Goal: Task Accomplishment & Management: Complete application form

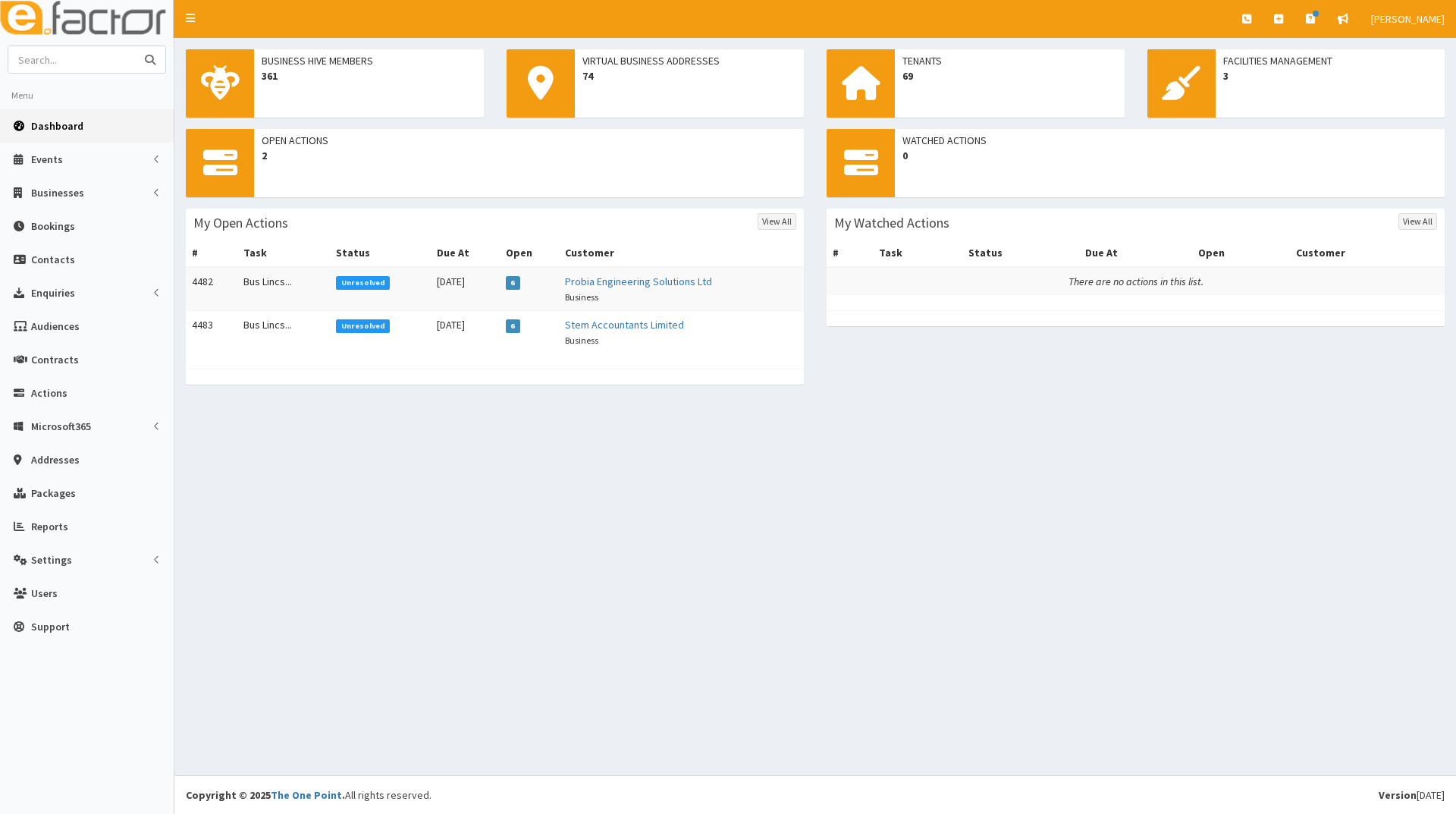
click at [97, 60] on input "text" at bounding box center [72, 60] width 127 height 26
type input "think green"
click at [135, 47] on button "submit" at bounding box center [150, 60] width 31 height 26
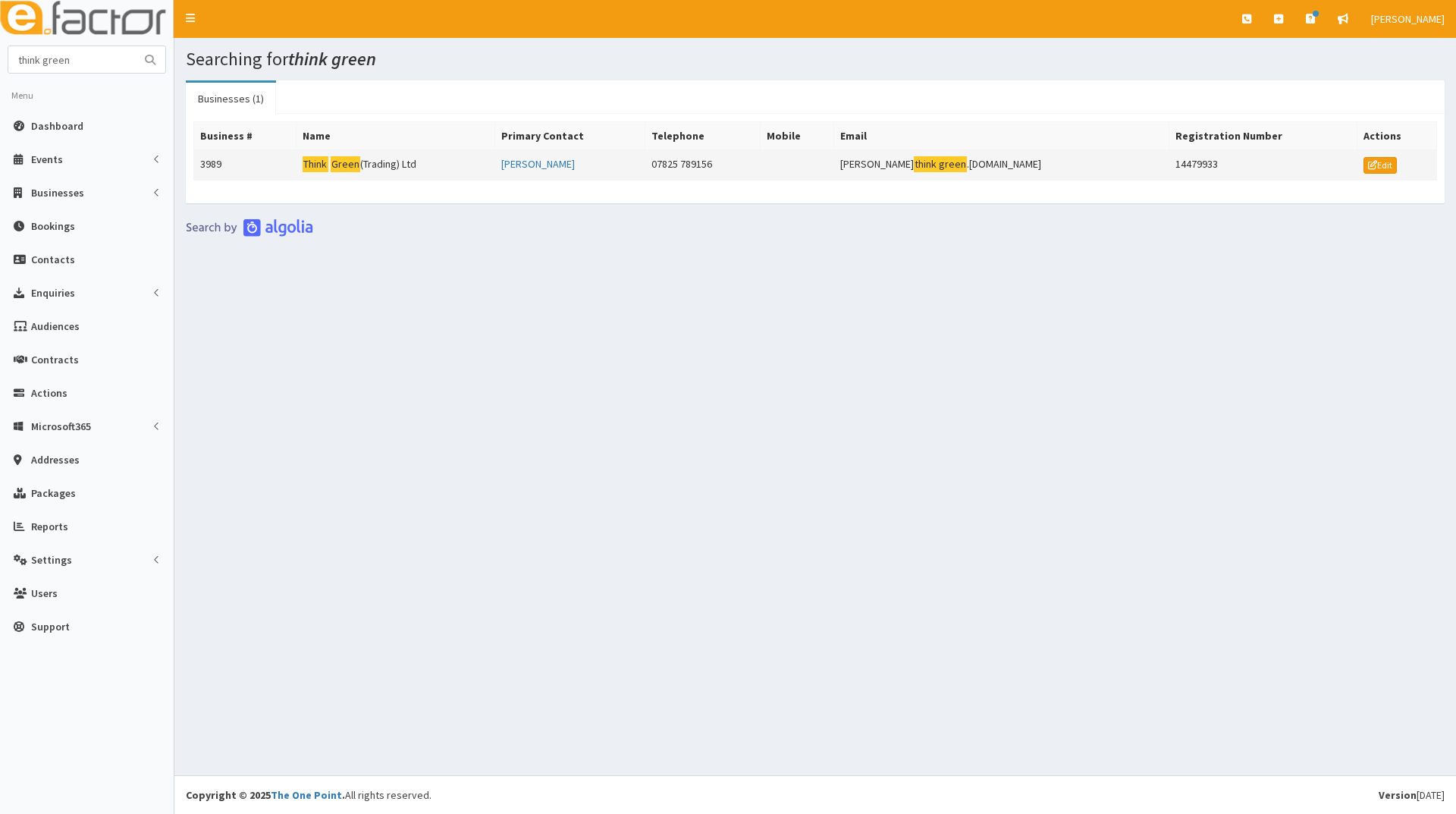
click at [342, 156] on mark "Green" at bounding box center [346, 164] width 31 height 16
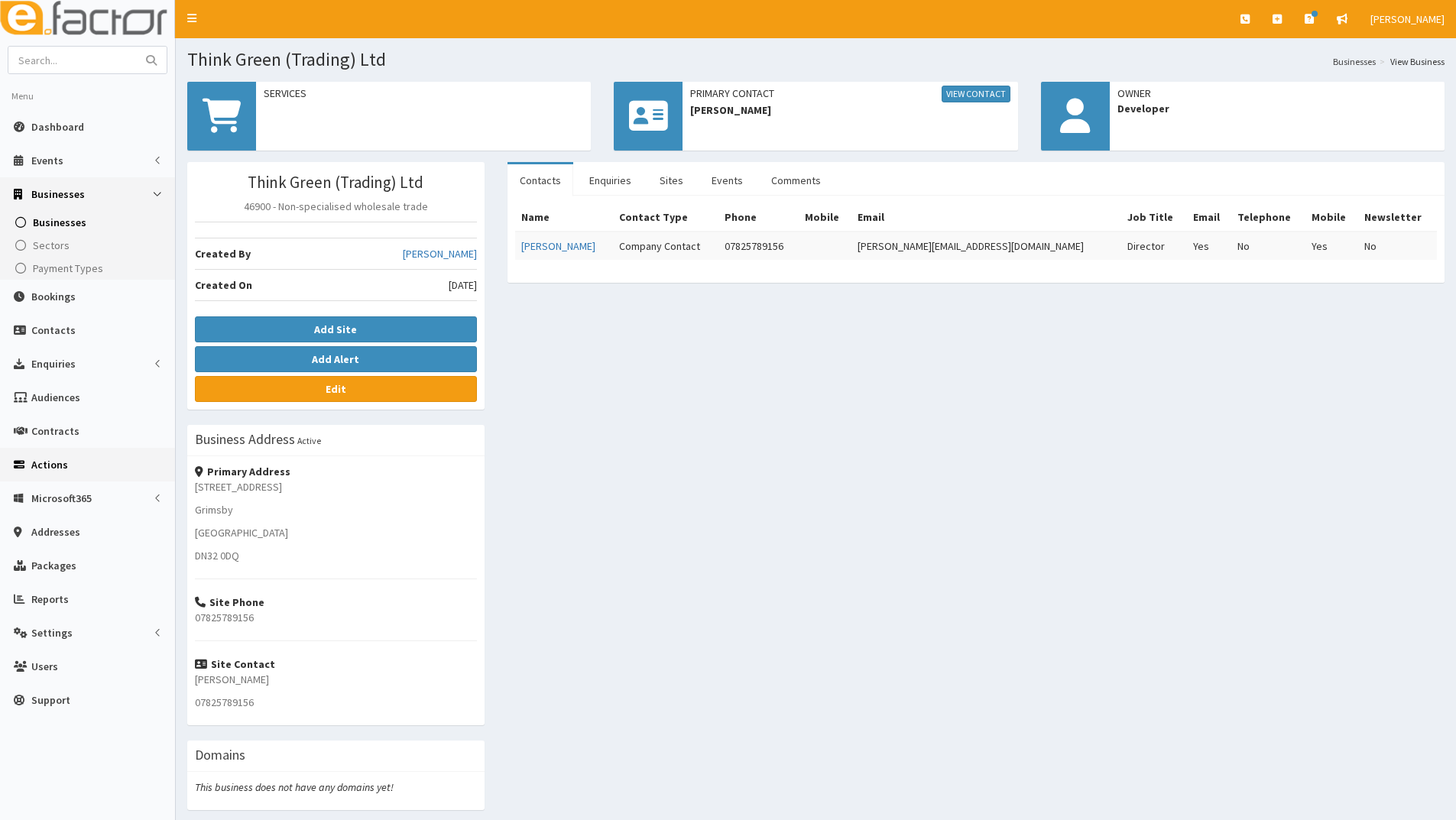
click at [47, 466] on span "Actions" at bounding box center [49, 465] width 36 height 14
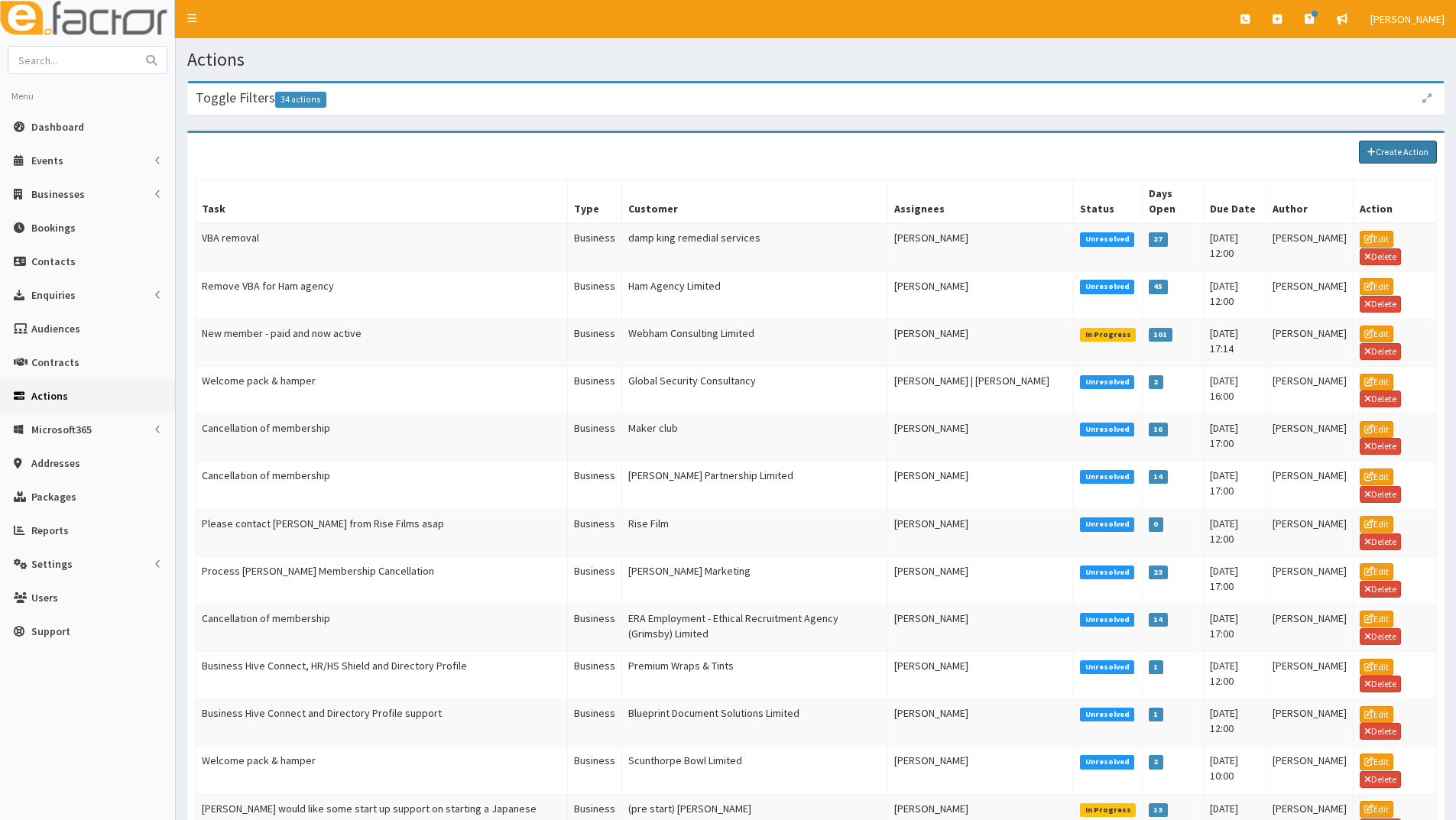
click at [1391, 148] on link "Create Action" at bounding box center [1398, 152] width 78 height 23
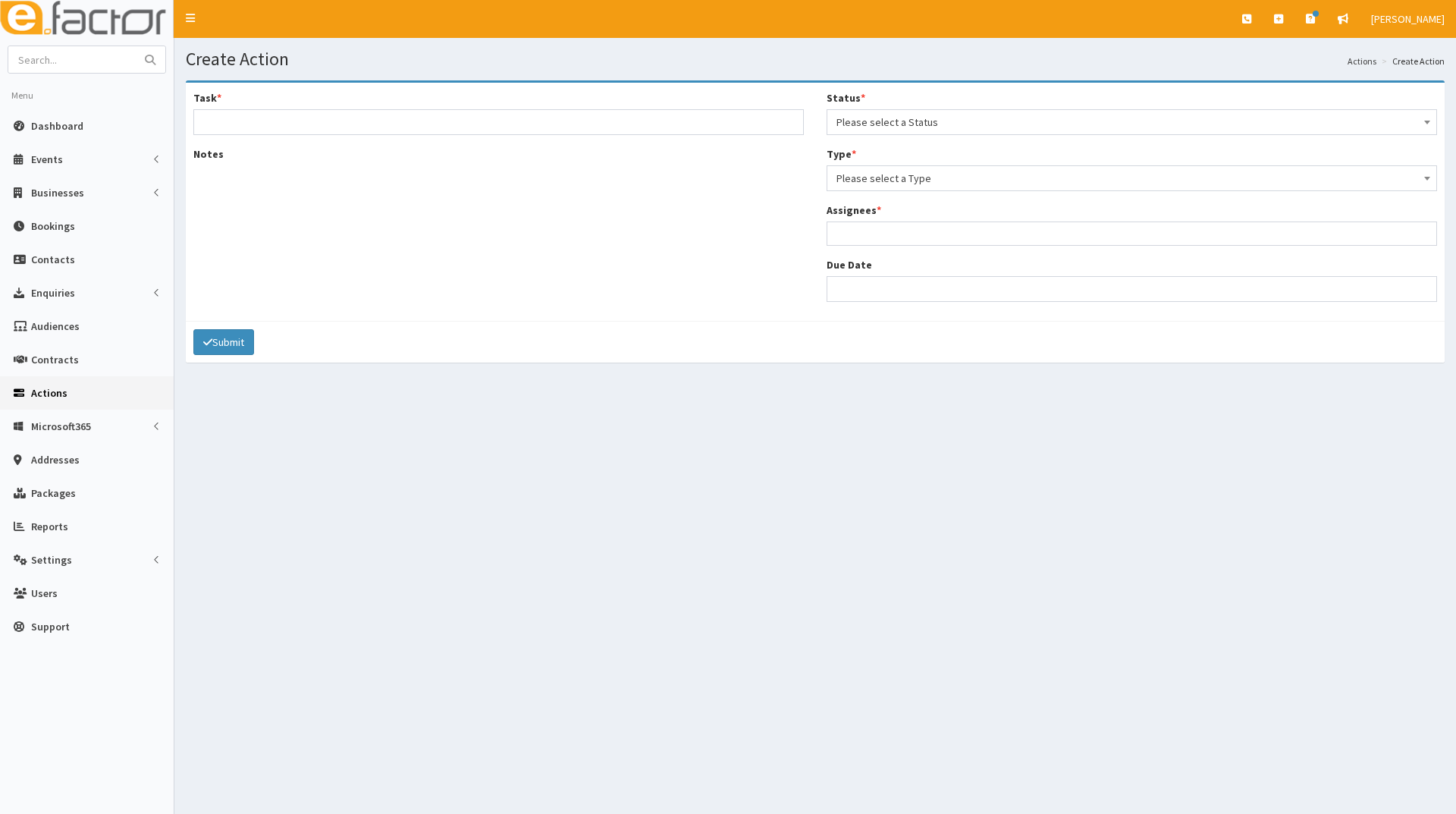
select select
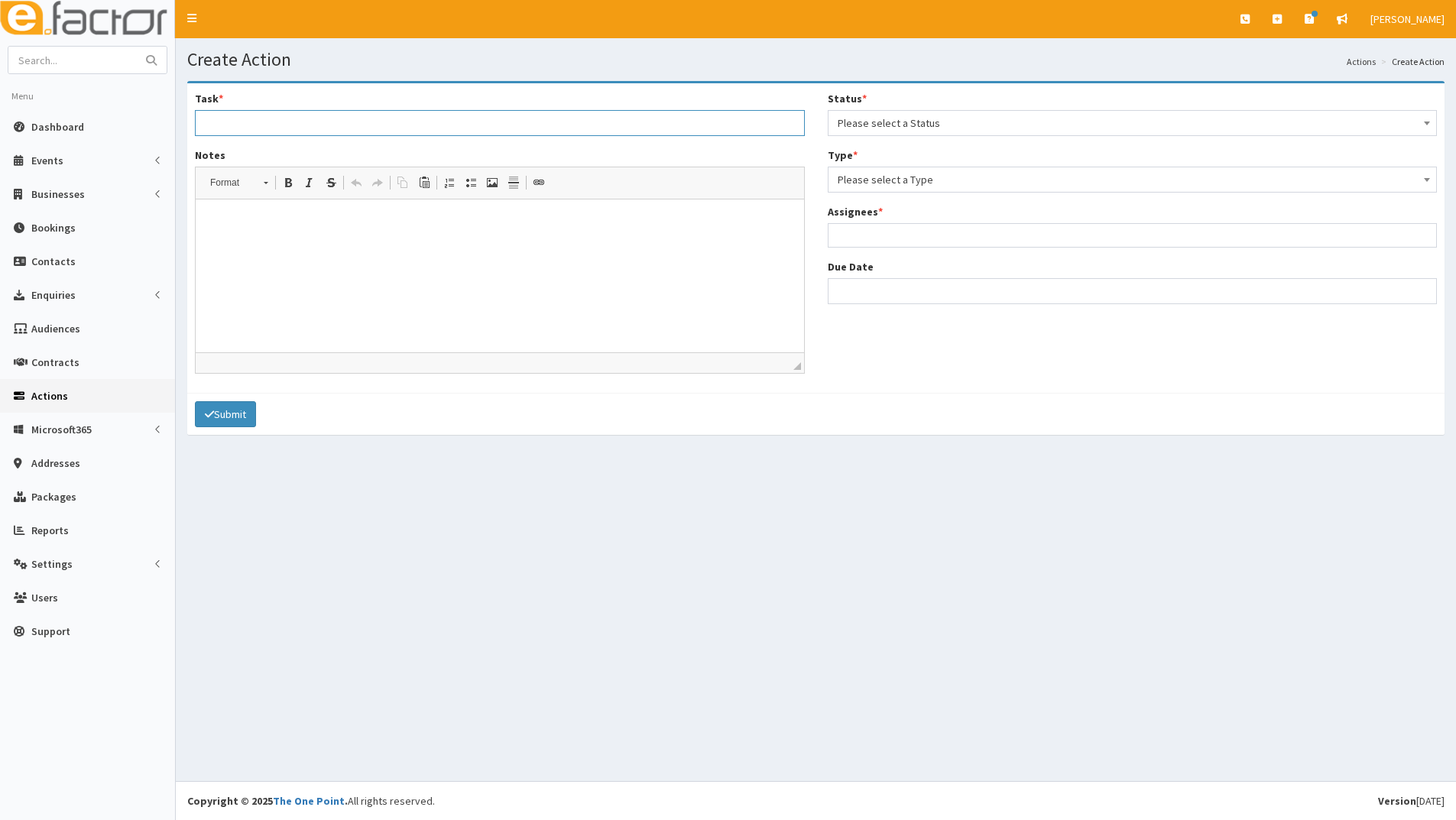
click at [456, 126] on input "Task *" at bounding box center [499, 122] width 609 height 26
type input "Grant Enquiry - Think Green"
click at [335, 234] on html at bounding box center [500, 222] width 609 height 47
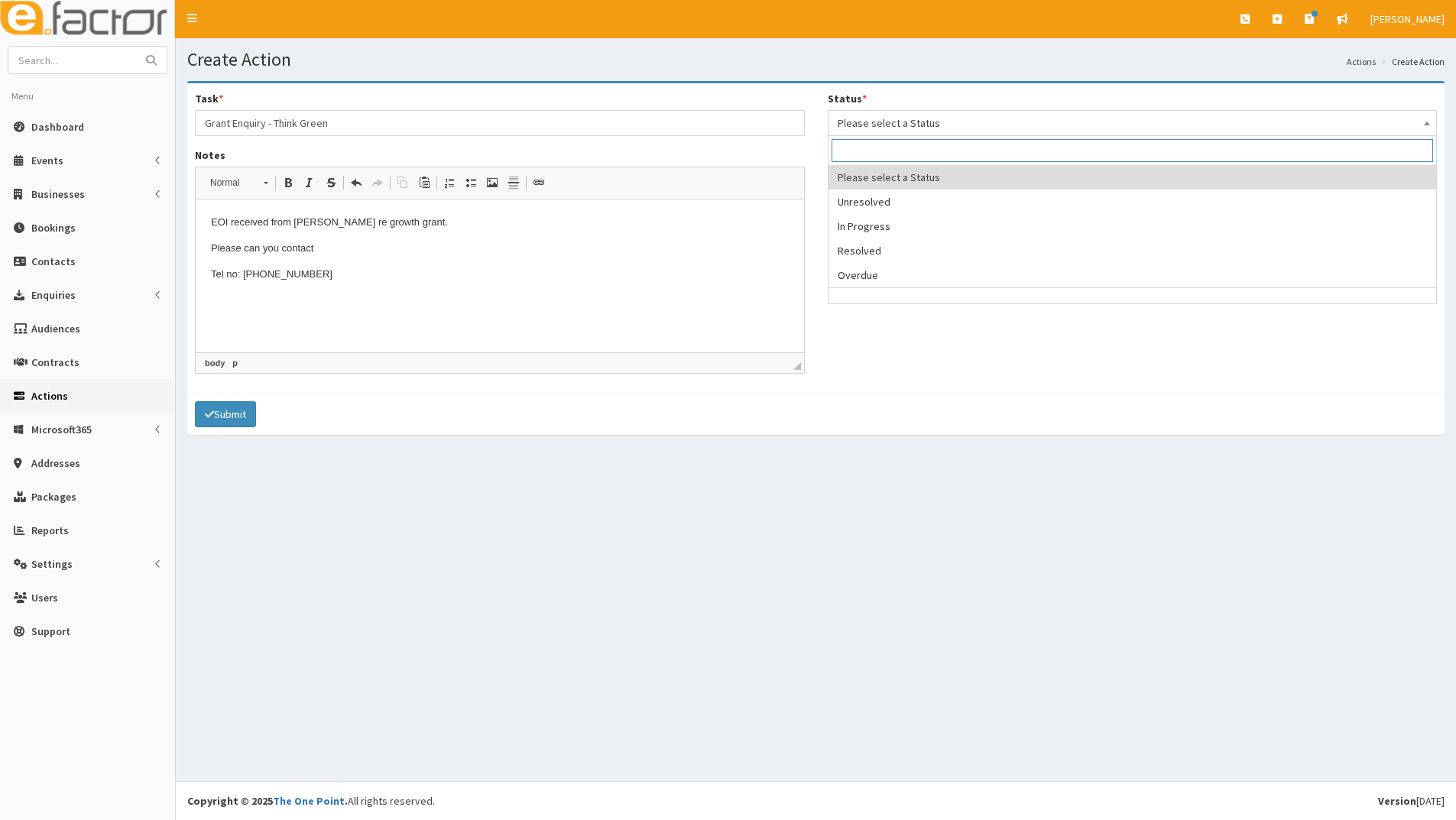
click at [864, 126] on span "Please select a Status" at bounding box center [1132, 123] width 590 height 21
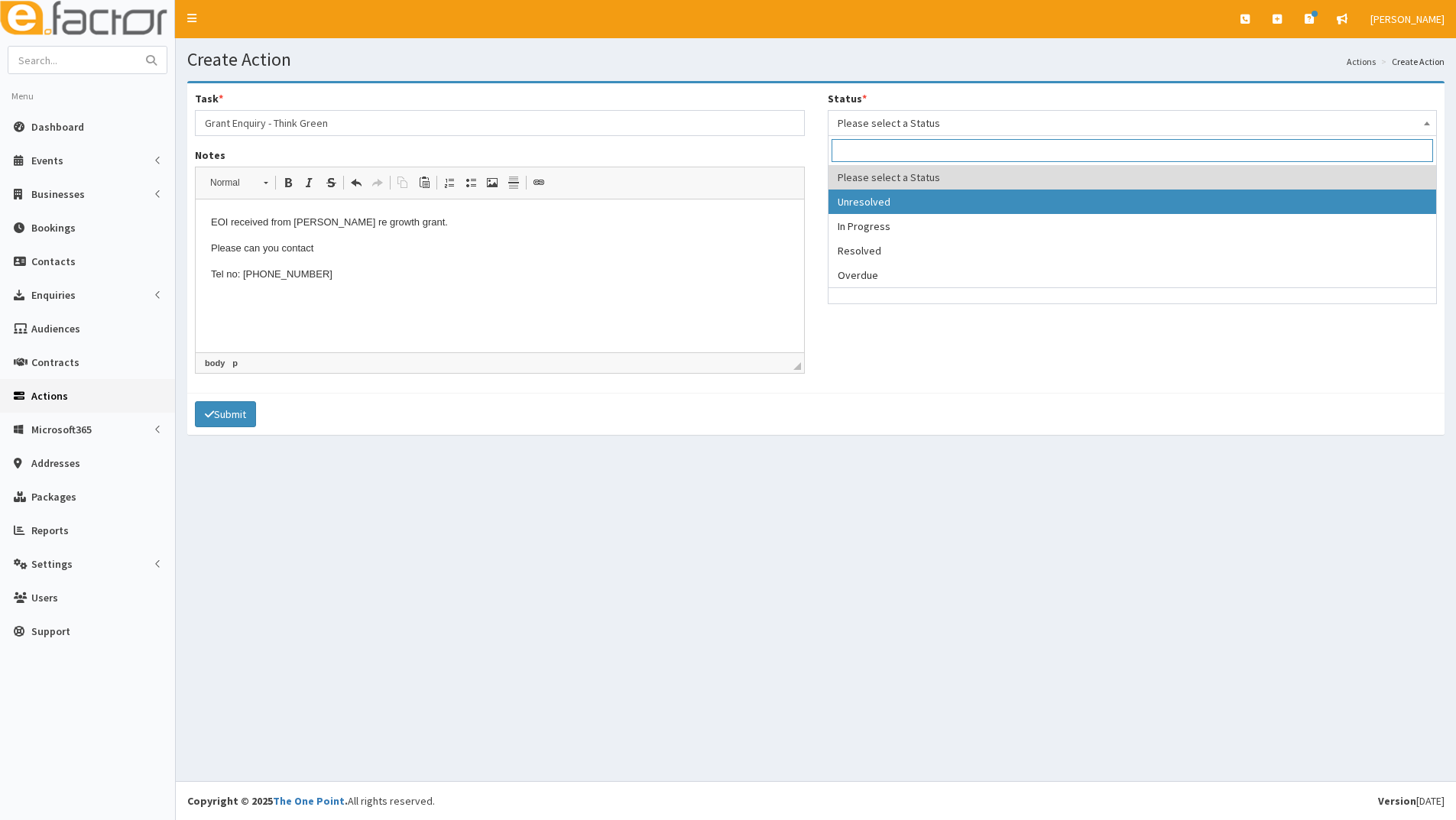
select select "1"
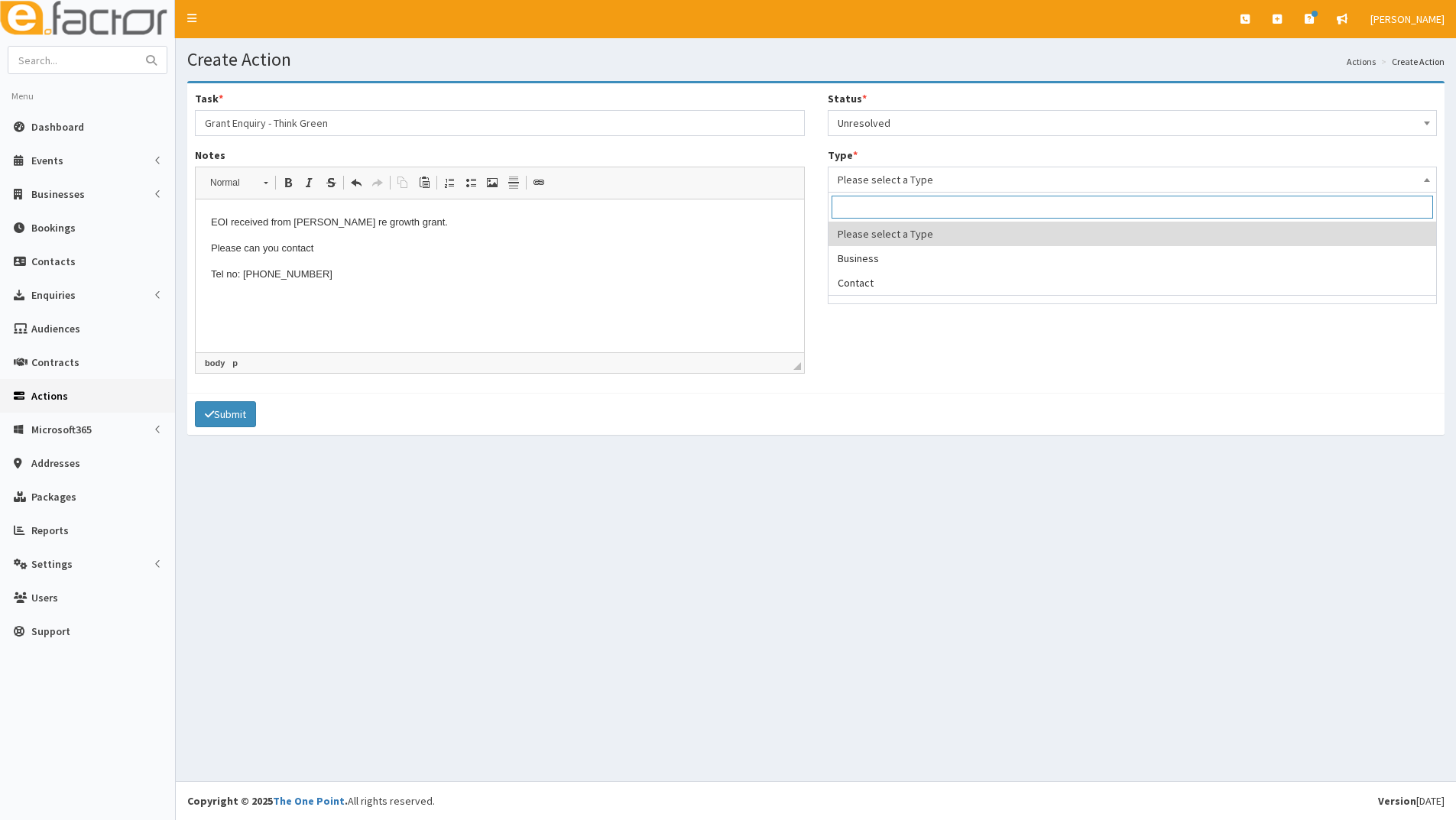
click at [876, 182] on span "Please select a Type" at bounding box center [1132, 180] width 590 height 21
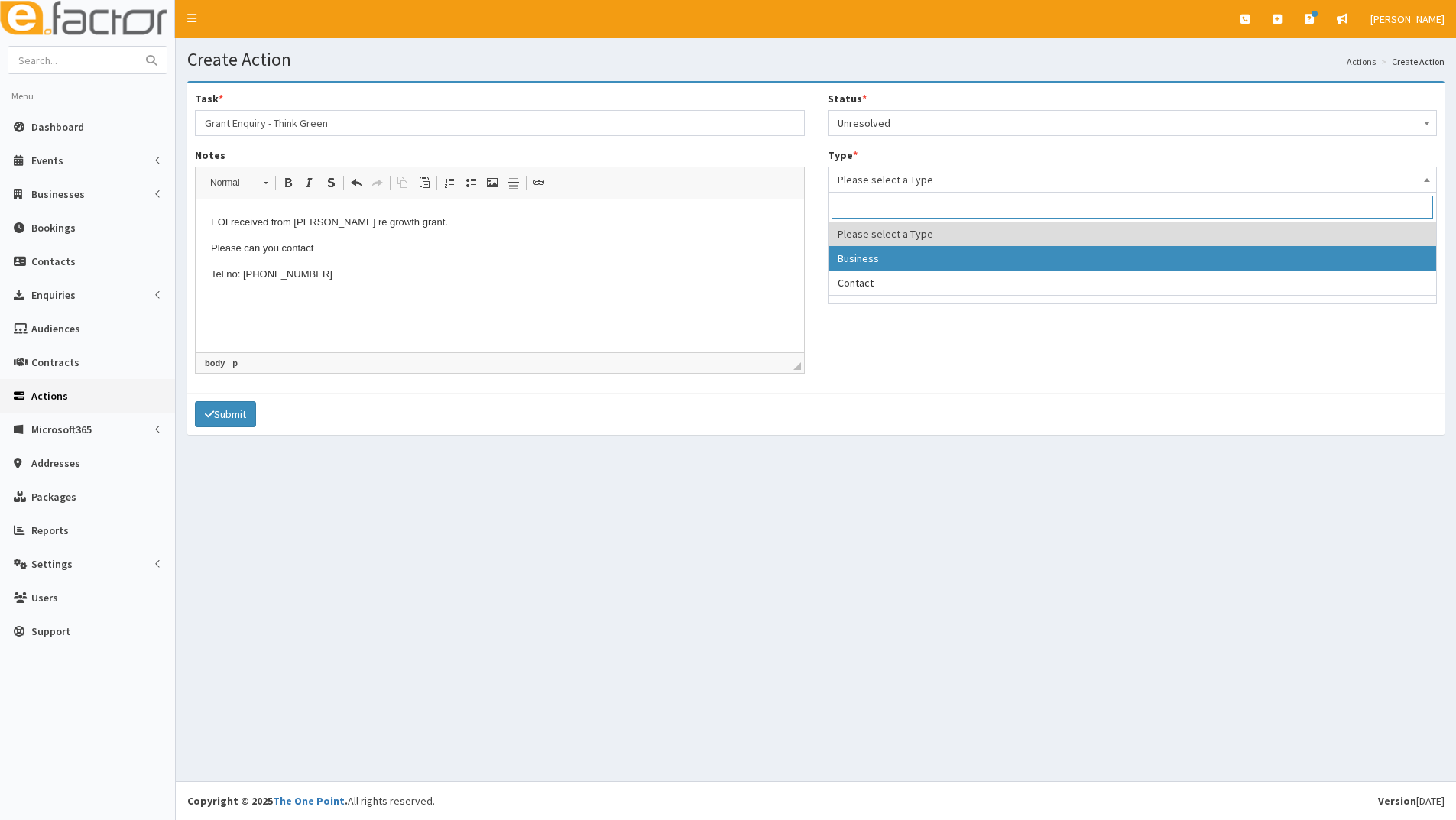
drag, startPoint x: 872, startPoint y: 253, endPoint x: 891, endPoint y: 227, distance: 32.2
select select "business"
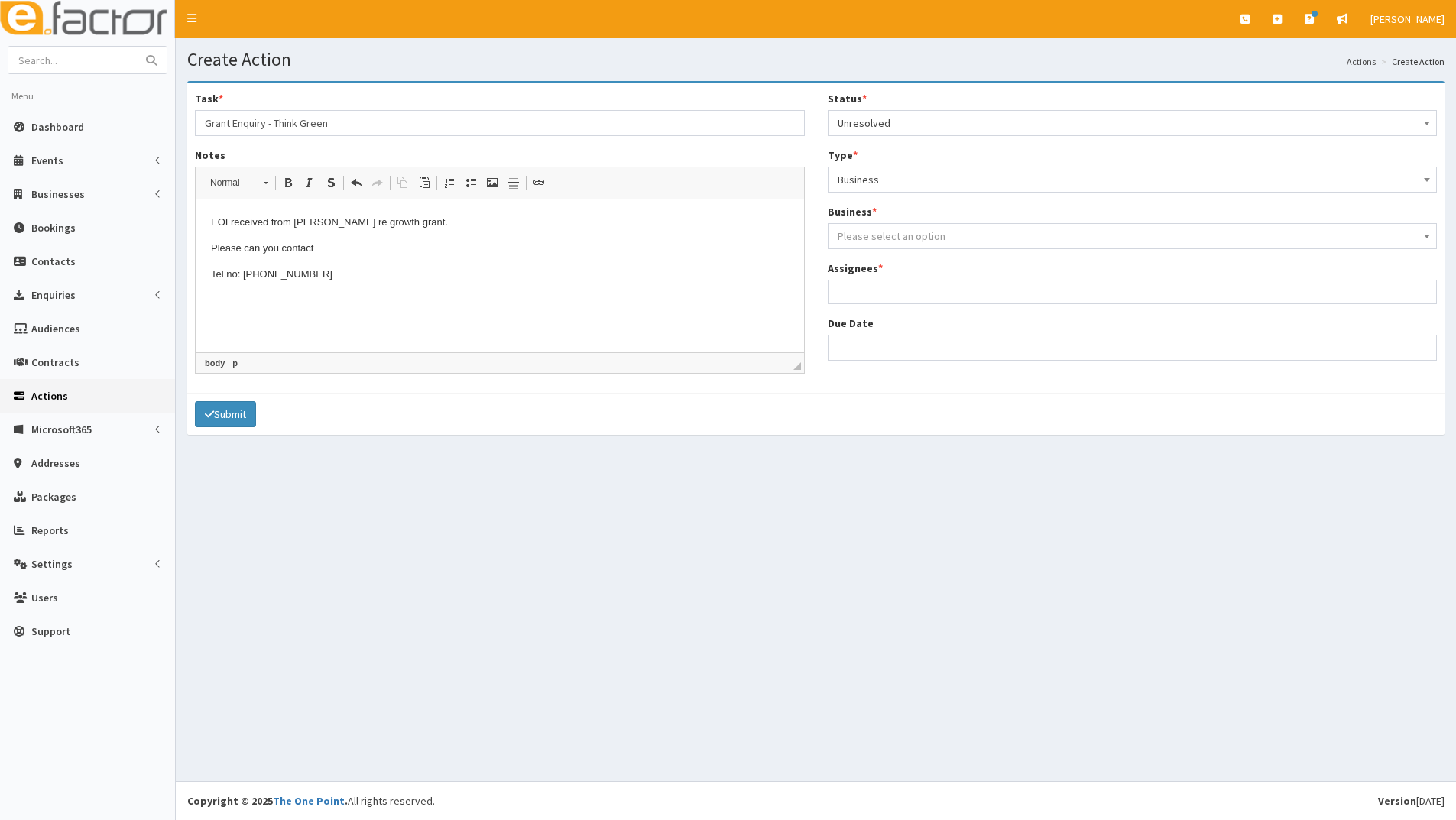
click at [885, 237] on span "Please select an option" at bounding box center [892, 236] width 108 height 14
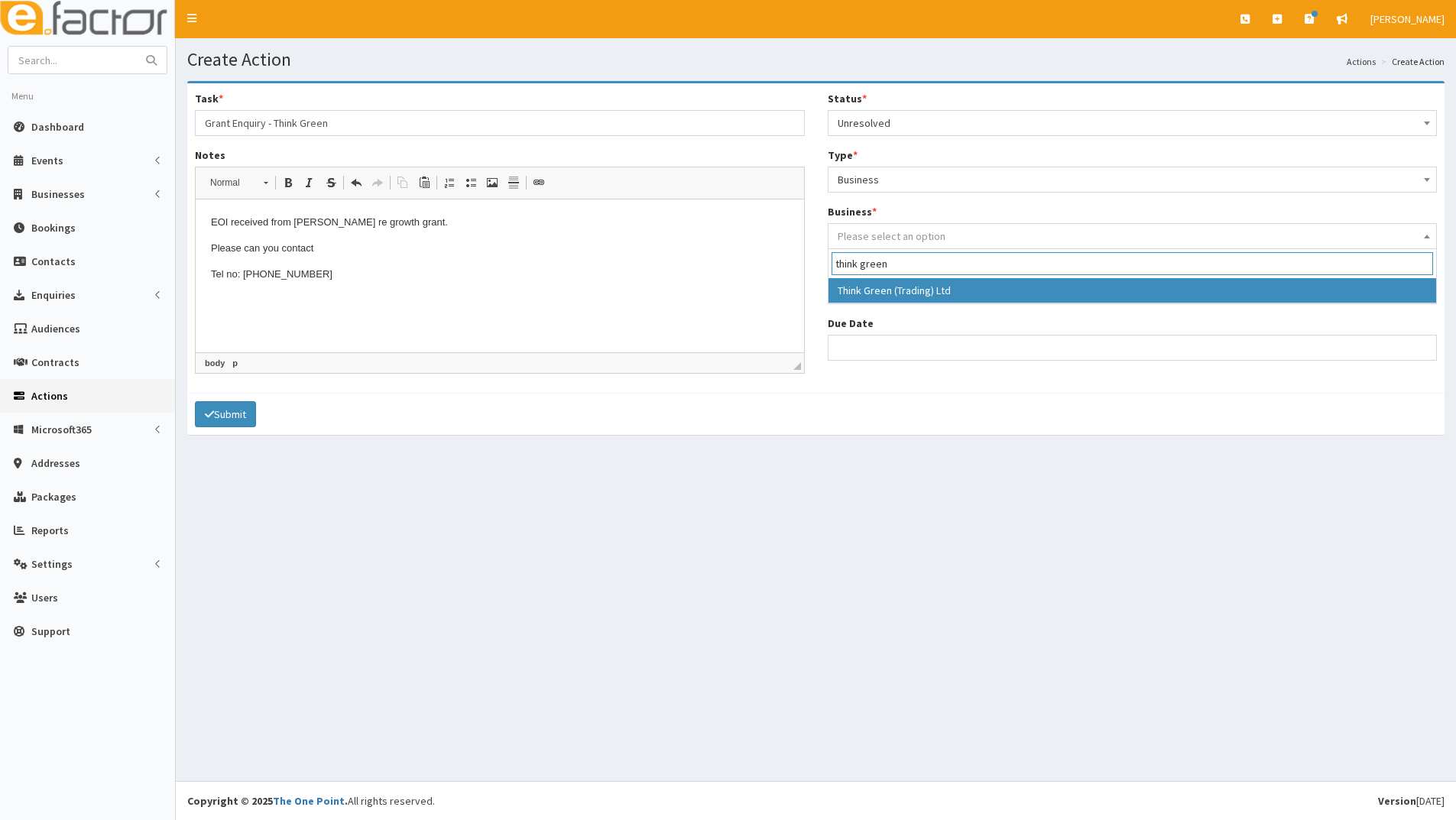
type input "think green"
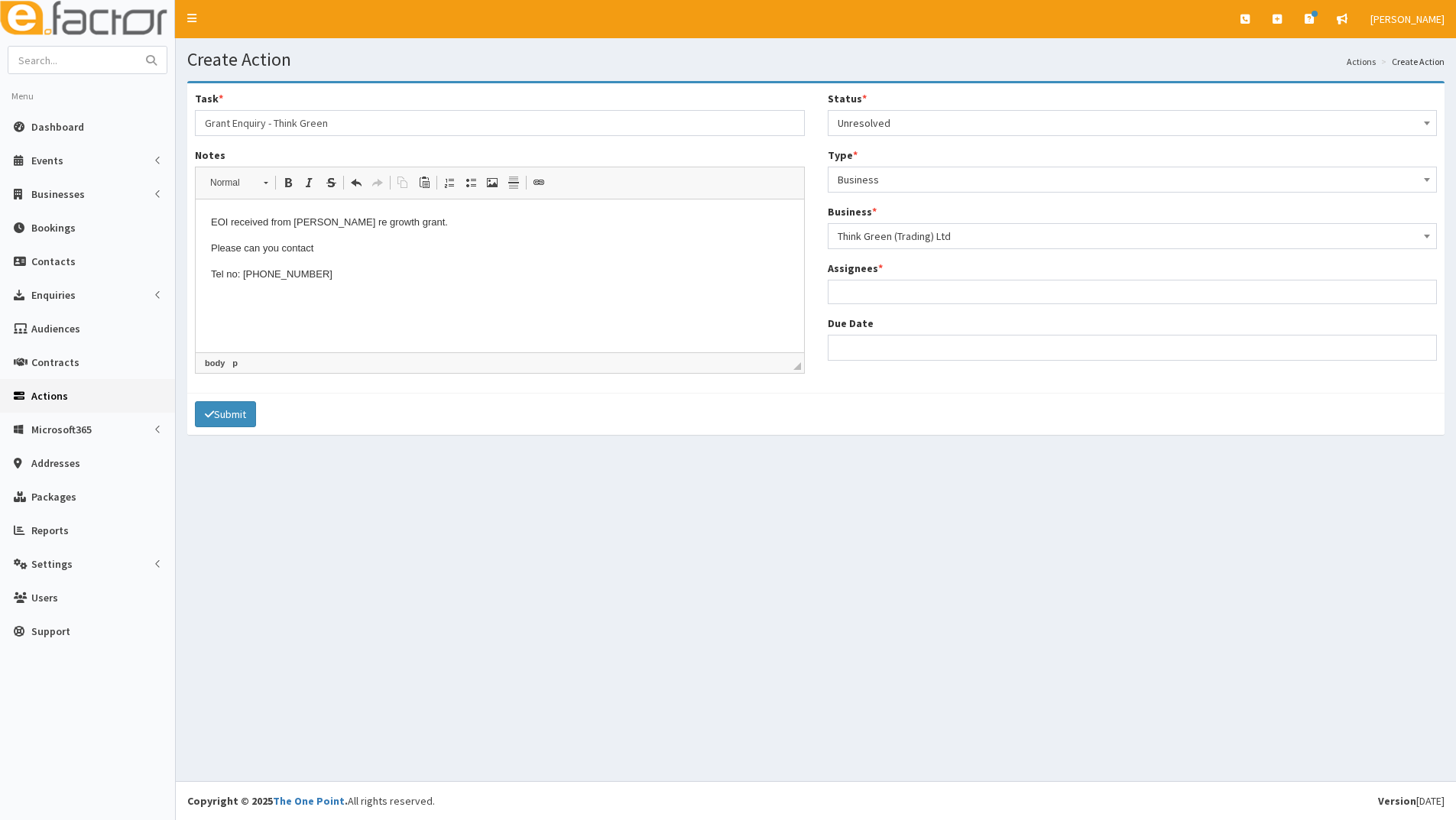
select select "3989"
click at [877, 295] on ul at bounding box center [1133, 290] width 609 height 19
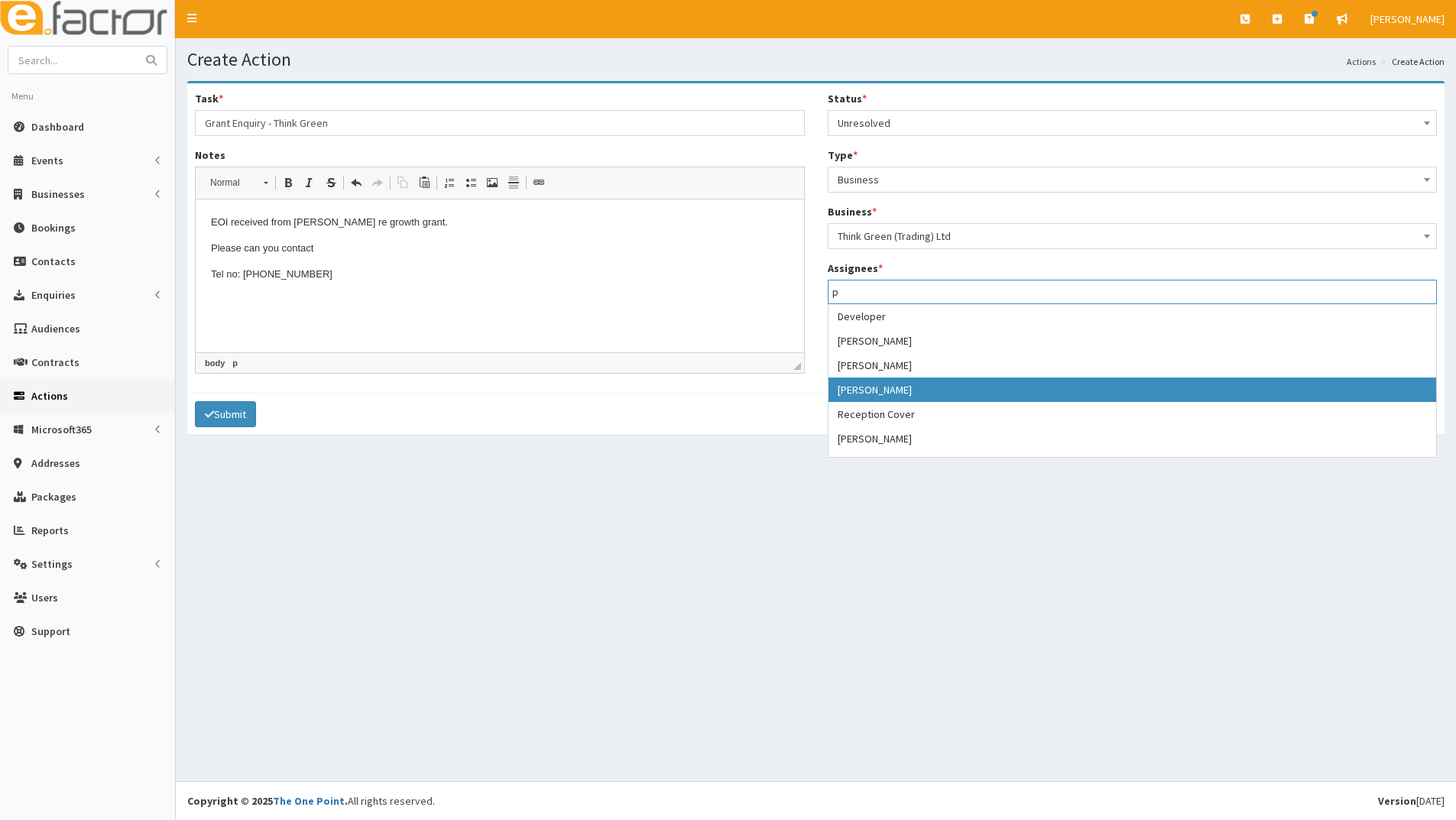
type input "p"
select select "29"
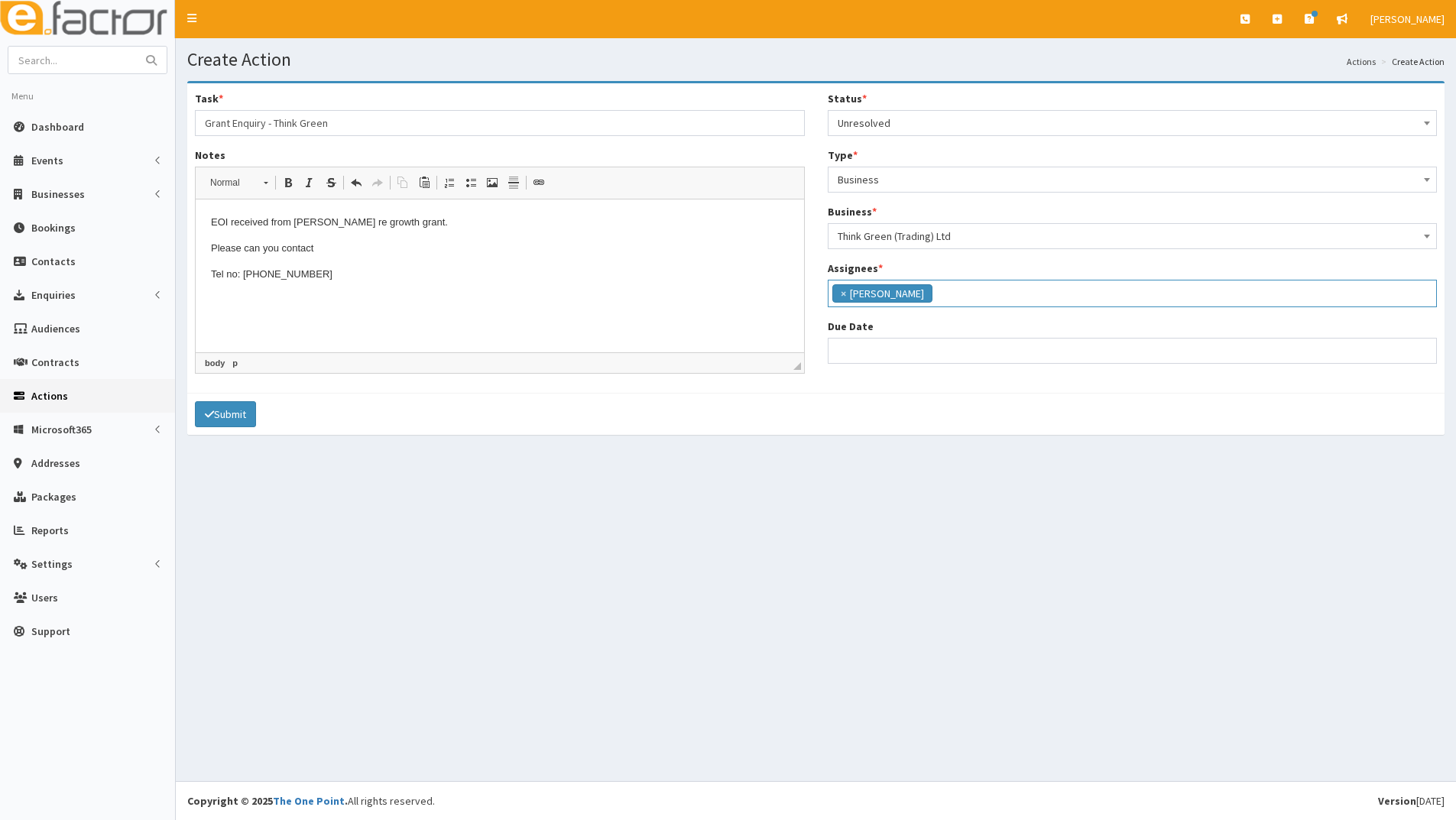
scroll to position [131, 0]
select select "12"
click at [857, 351] on input "Due Date" at bounding box center [1132, 350] width 609 height 26
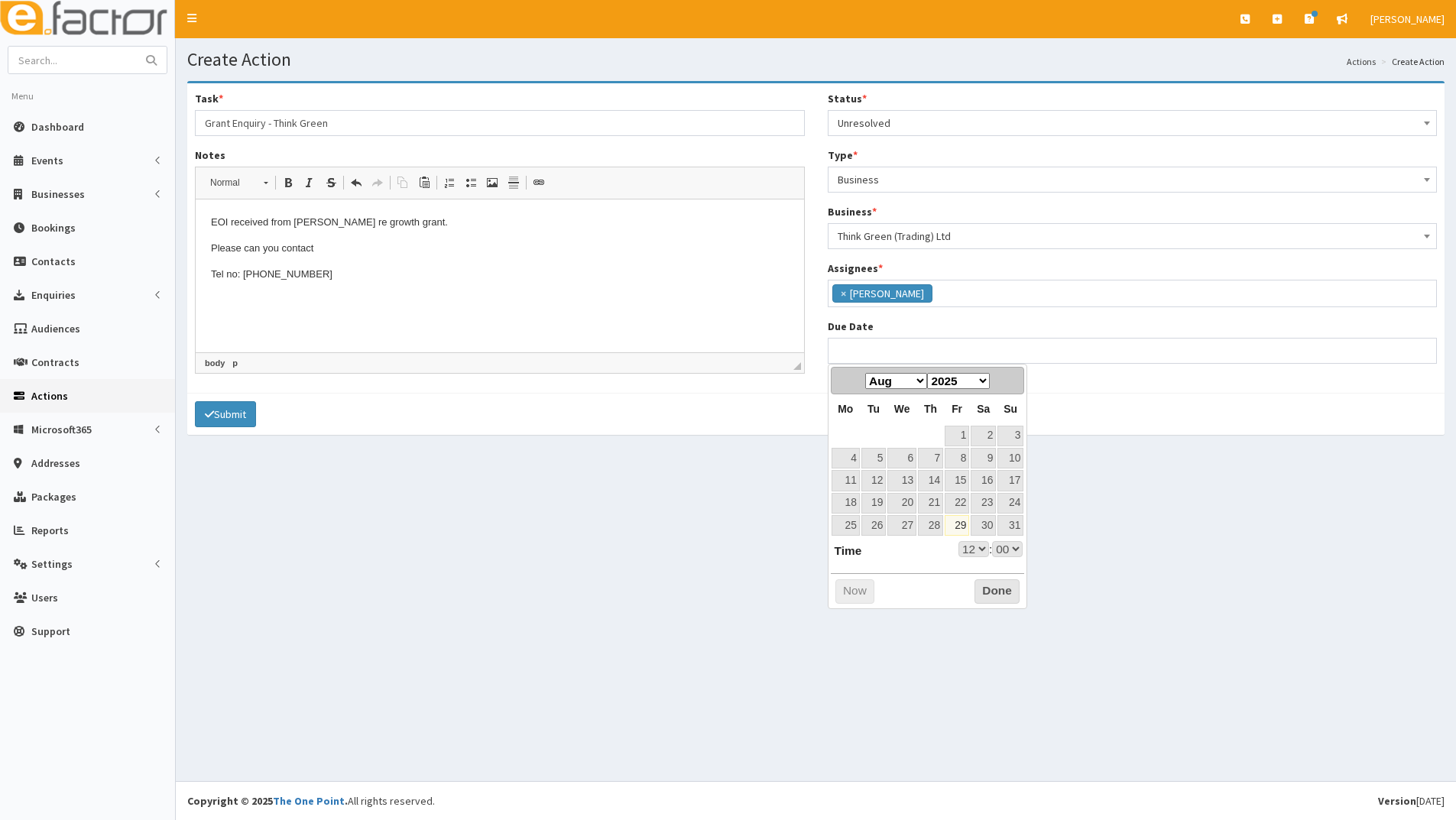
click at [853, 431] on table "Mo Tu We Th Fr Sa Su 1 2 3 4 5 6 7 8 9 10 11 12 13 14 15 16 17 18 19 20 21 22 2…" at bounding box center [927, 465] width 194 height 142
click at [919, 379] on select "Jan Feb Mar Apr May Jun Jul Aug Sep Oct Nov Dec" at bounding box center [896, 381] width 62 height 16
select select "12"
click at [873, 431] on link "2" at bounding box center [874, 435] width 25 height 20
type input "[DATE] 12:00"
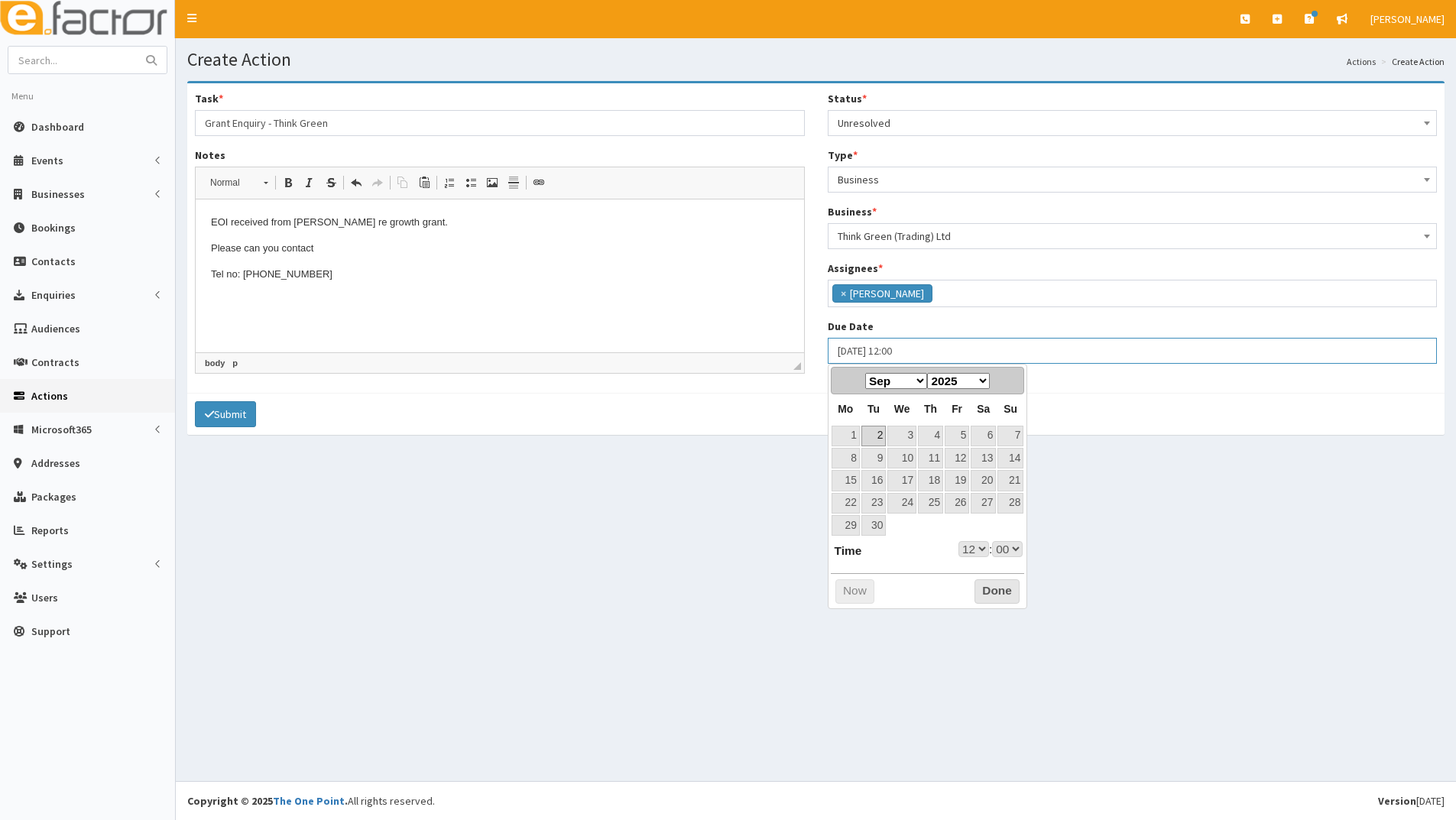
select select "12"
click at [989, 589] on button "Done" at bounding box center [997, 592] width 45 height 25
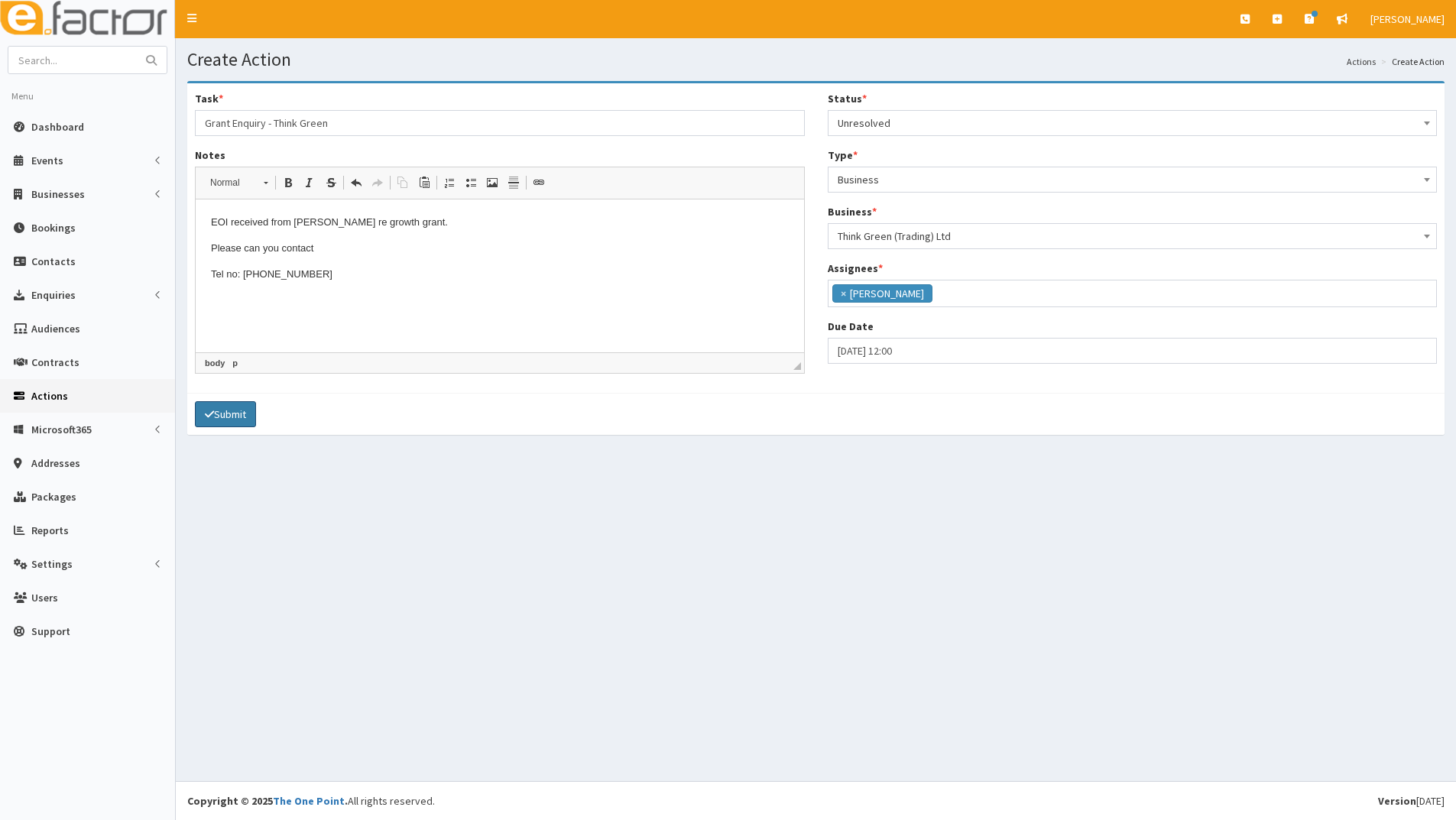
click at [241, 413] on button "Submit" at bounding box center [225, 414] width 61 height 26
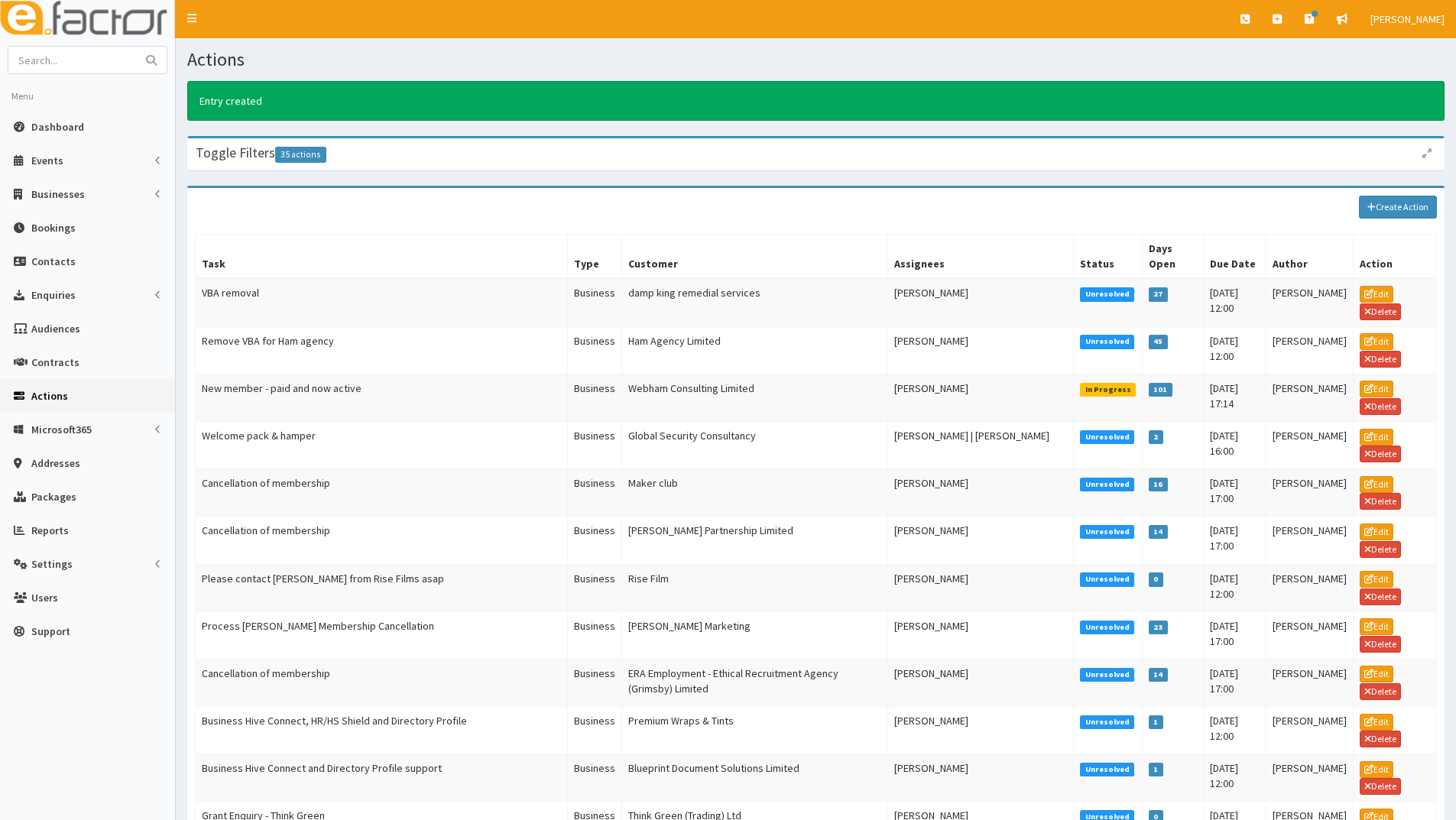
click at [64, 397] on span "Actions" at bounding box center [49, 396] width 36 height 14
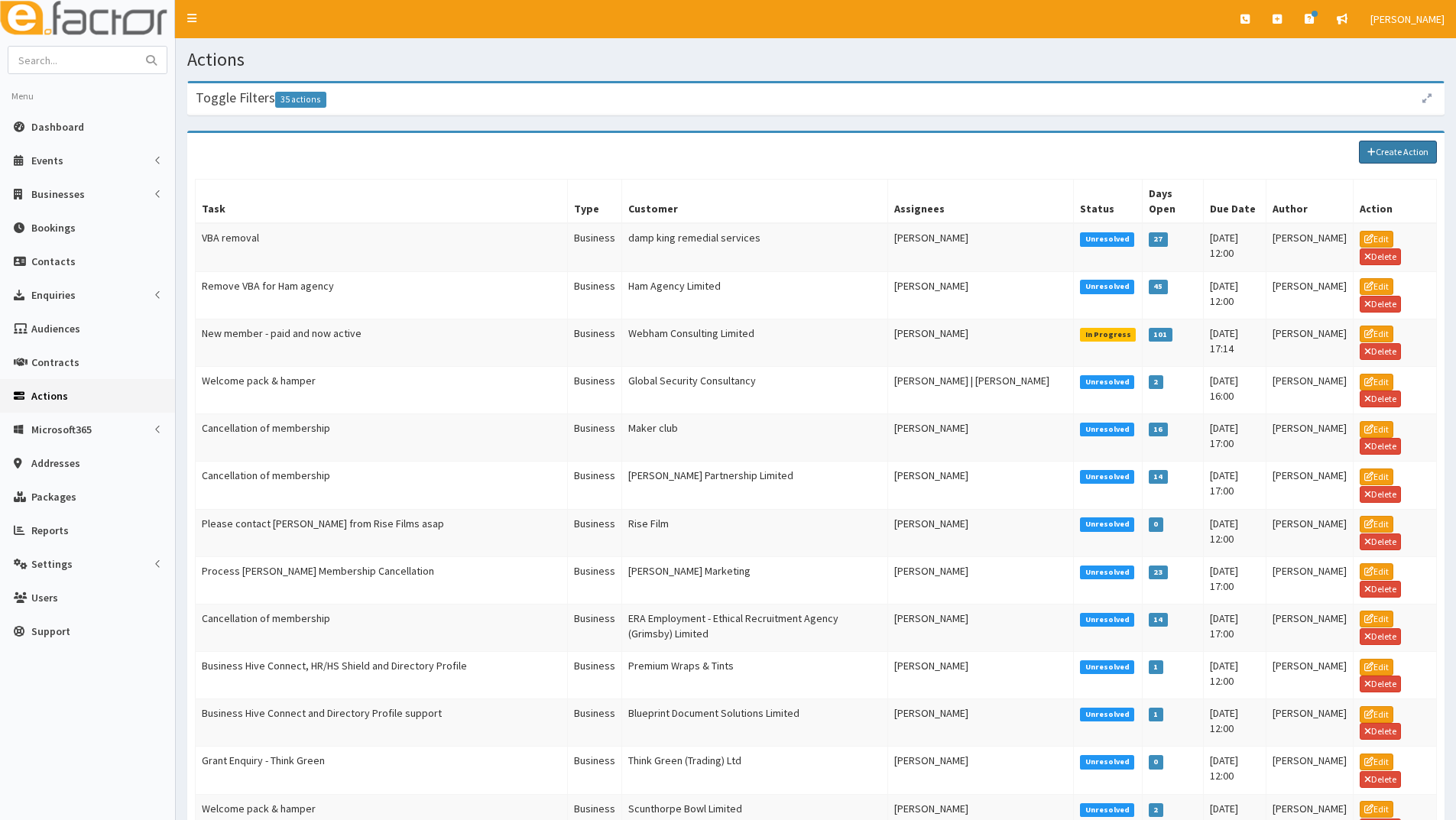
click at [1385, 157] on link "Create Action" at bounding box center [1398, 152] width 78 height 23
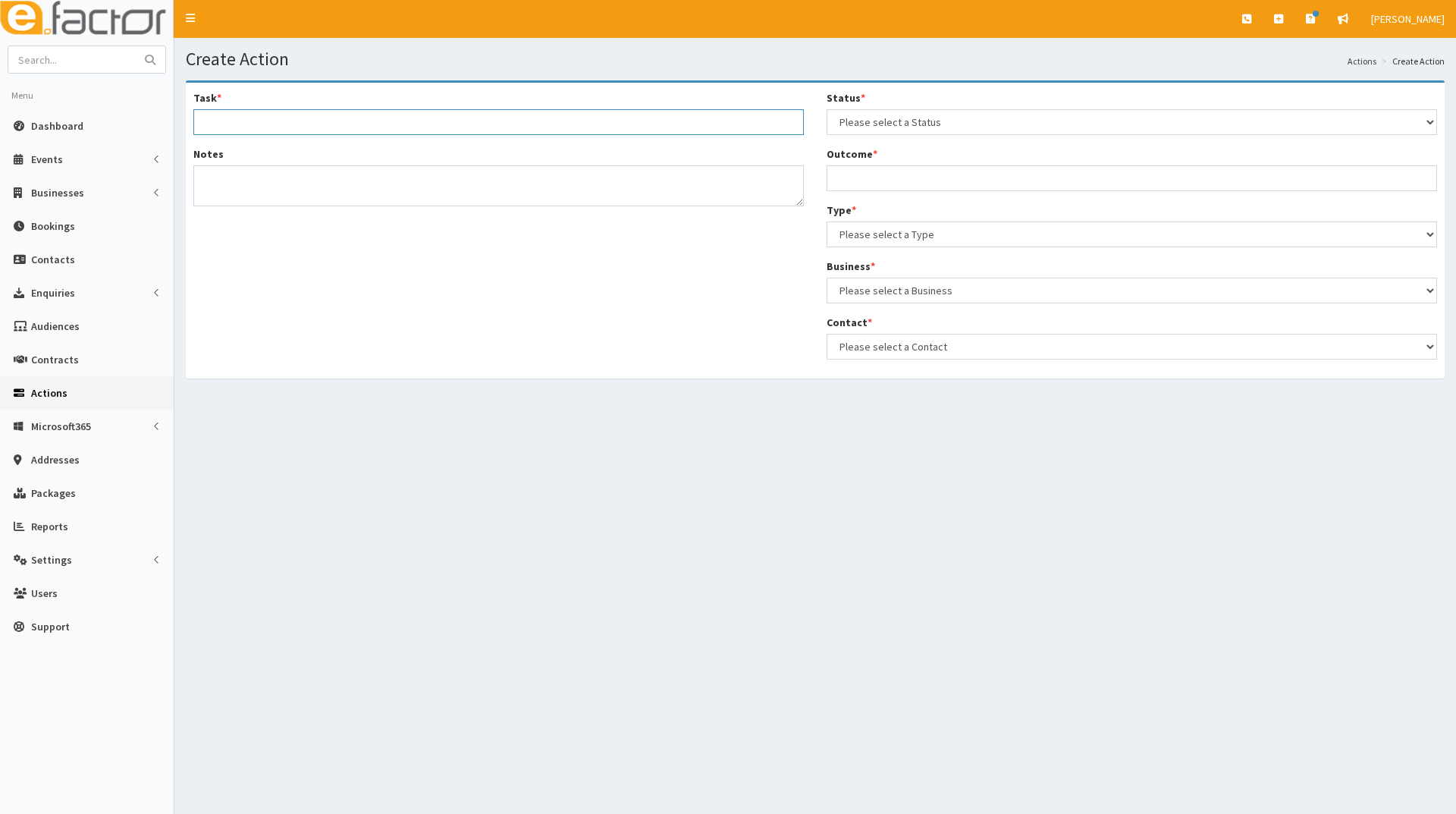
click at [293, 123] on input "Task *" at bounding box center [498, 121] width 610 height 25
select select
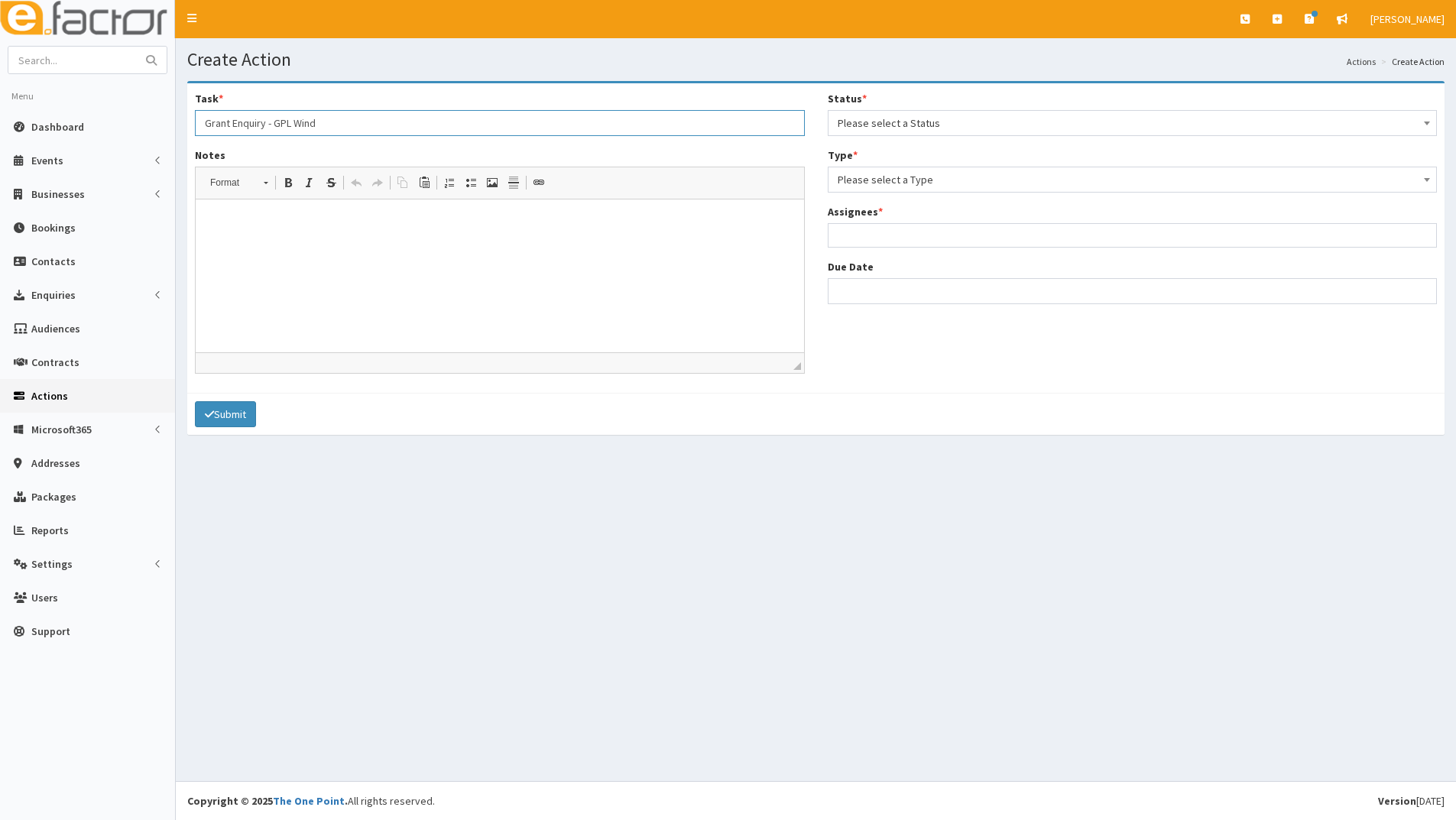
type input "Grant Enquiry - GPL Wind"
click at [243, 229] on p at bounding box center [499, 223] width 578 height 16
click at [457, 223] on p "EOI received from [PERSON_NAME] please can you contact him." at bounding box center [499, 223] width 578 height 16
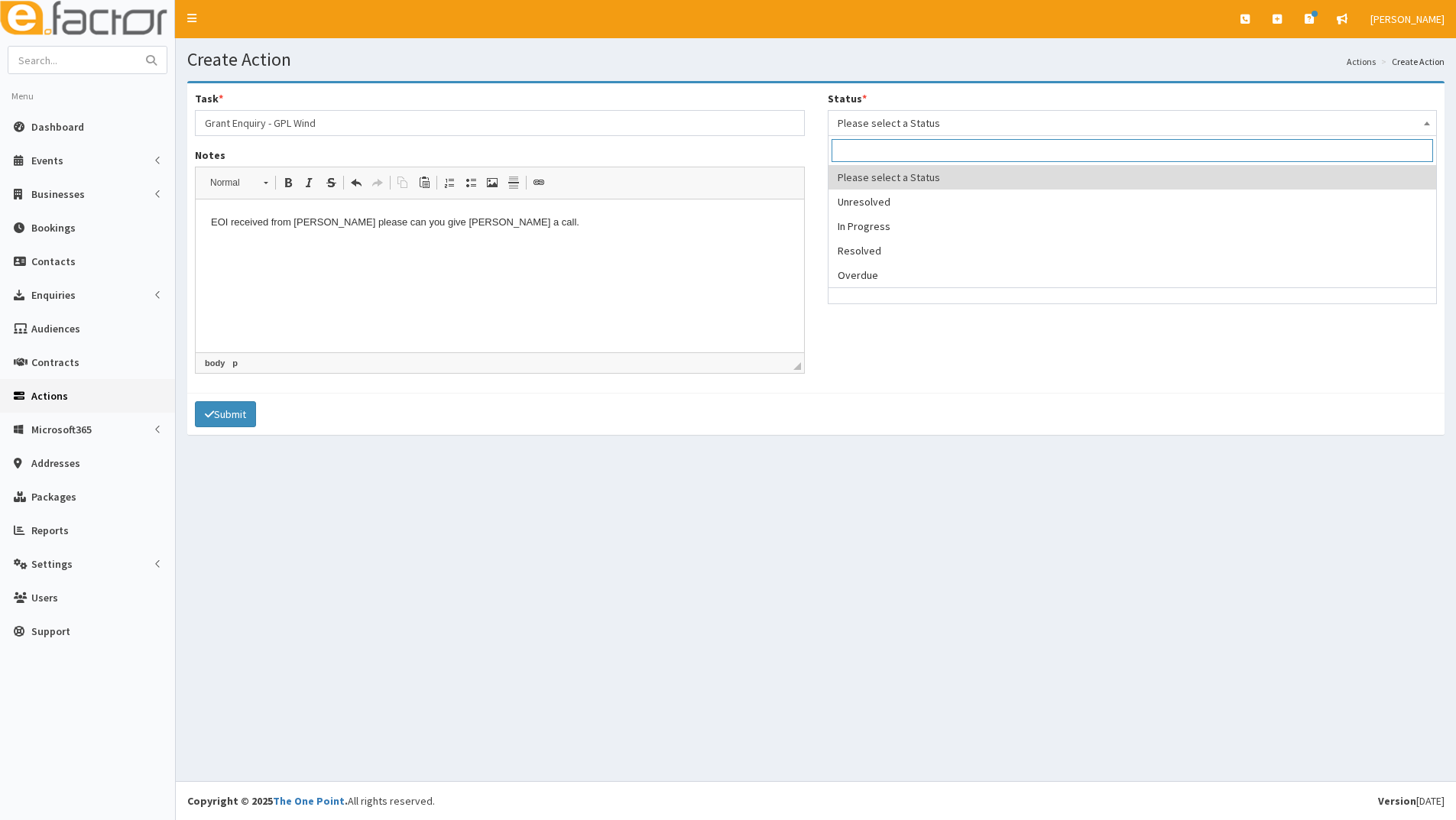
click at [955, 123] on span "Please select a Status" at bounding box center [1132, 123] width 590 height 21
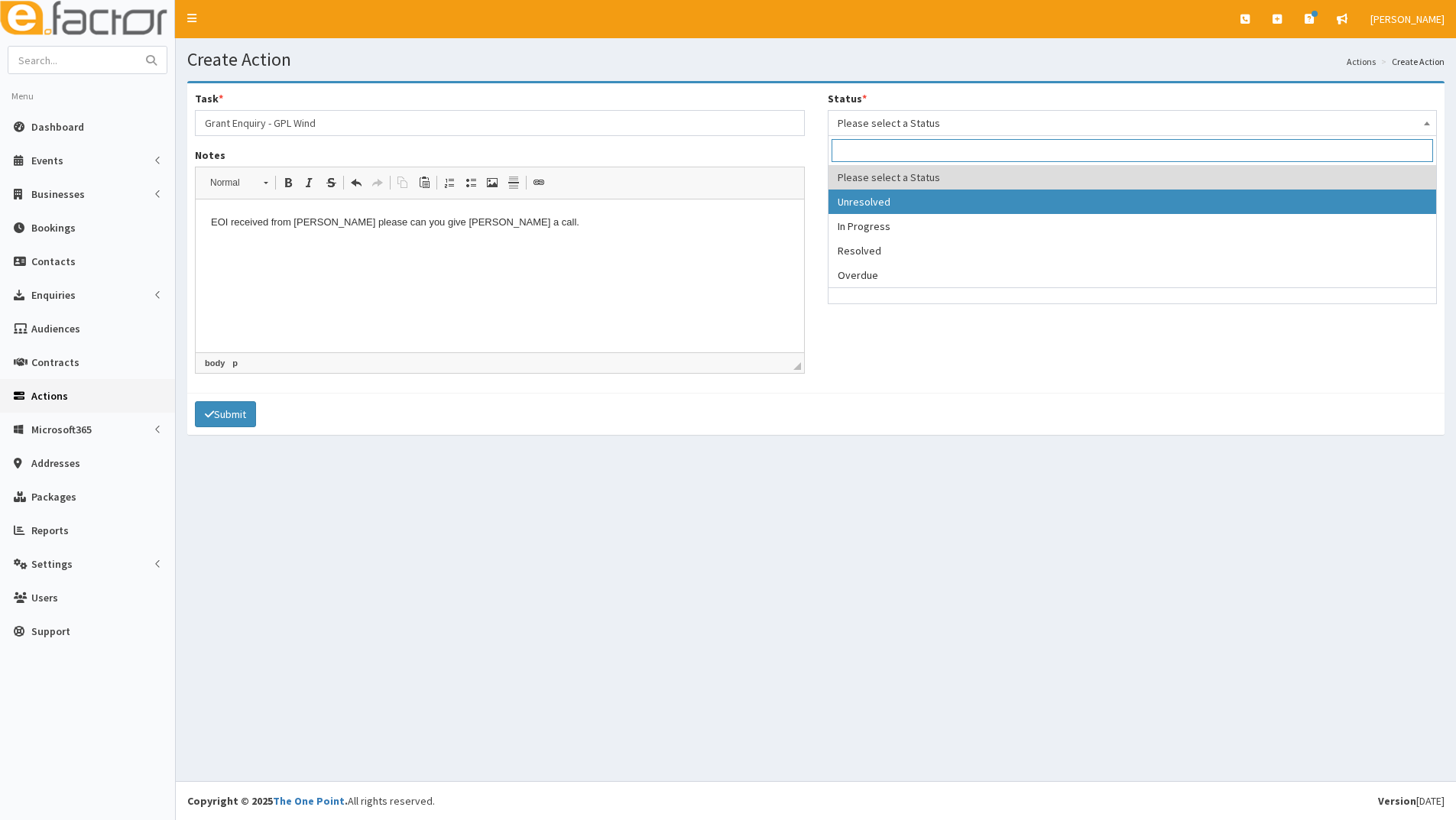
select select "1"
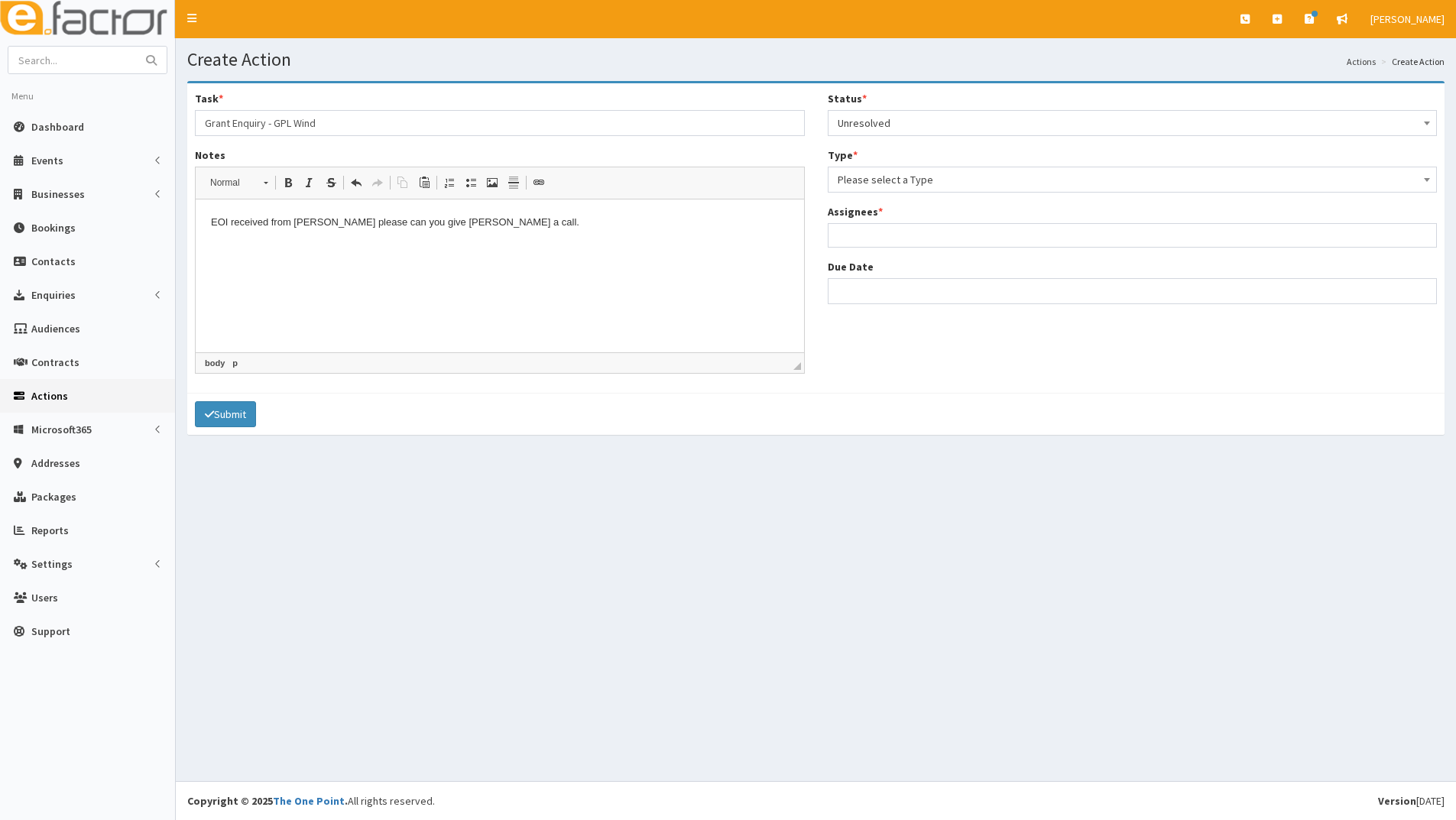
click at [911, 186] on span "Please select a Type" at bounding box center [1132, 180] width 590 height 21
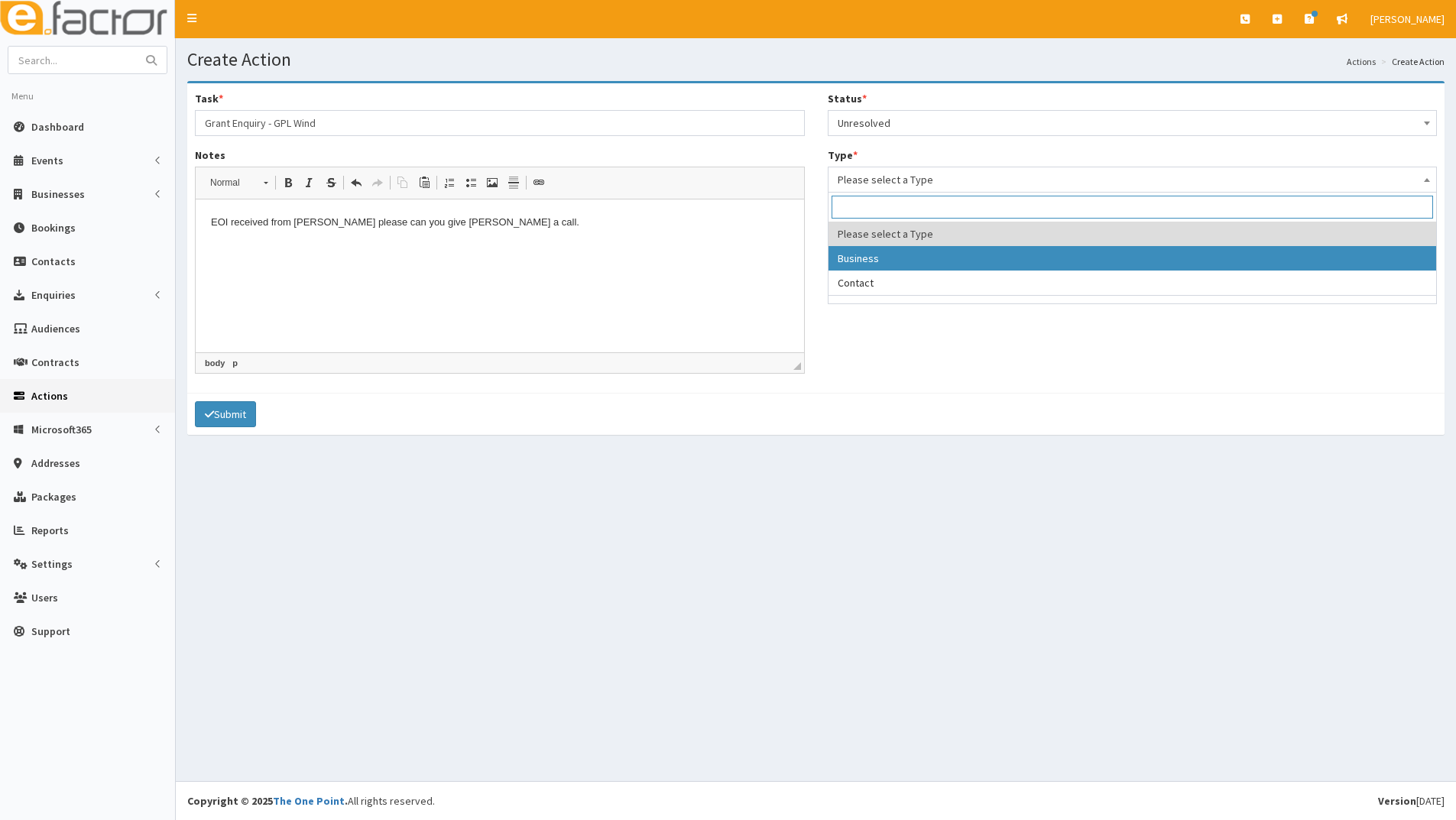
drag, startPoint x: 901, startPoint y: 253, endPoint x: 891, endPoint y: 214, distance: 40.3
select select "business"
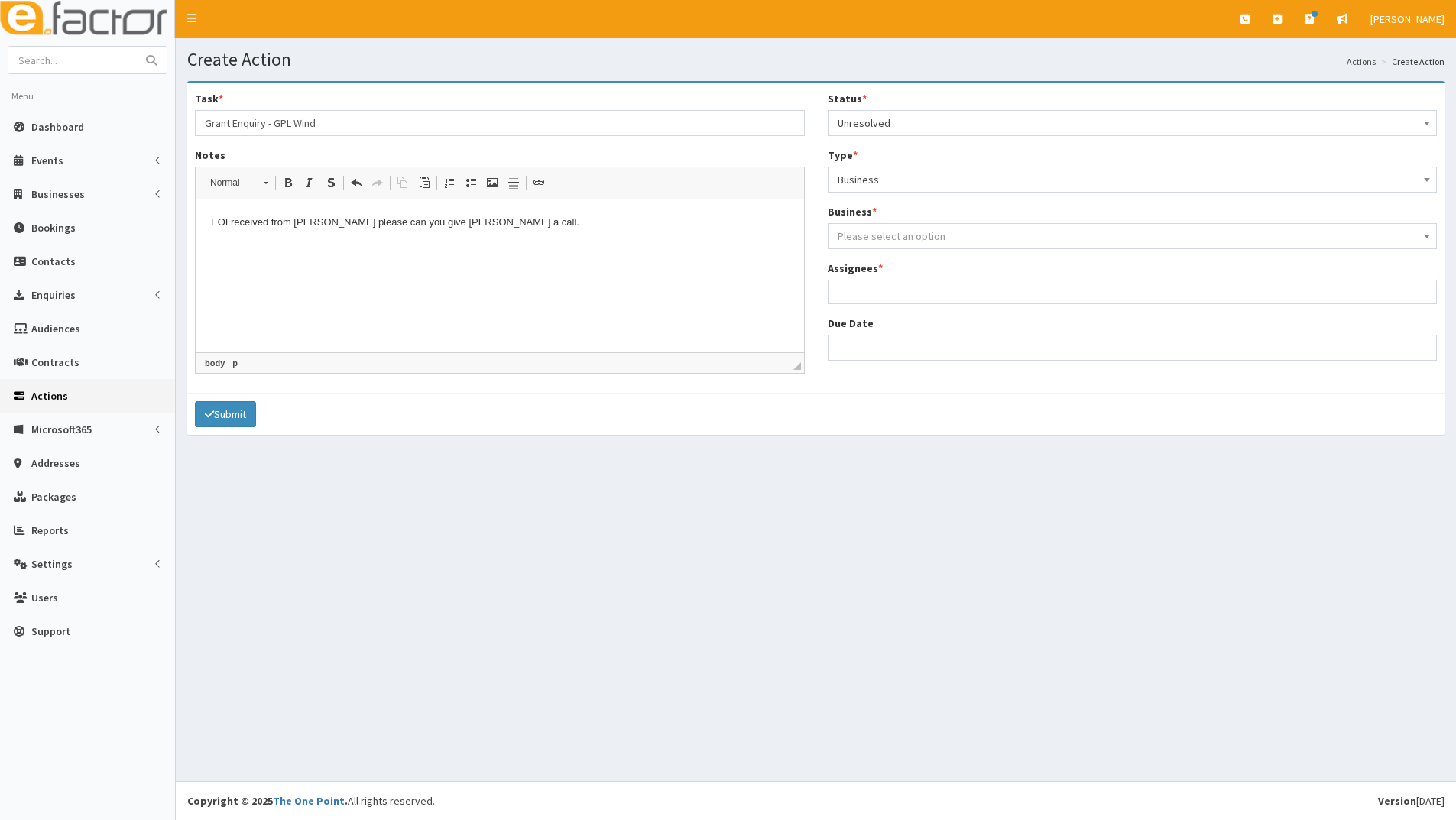
click at [893, 234] on span "Please select an option" at bounding box center [892, 236] width 108 height 14
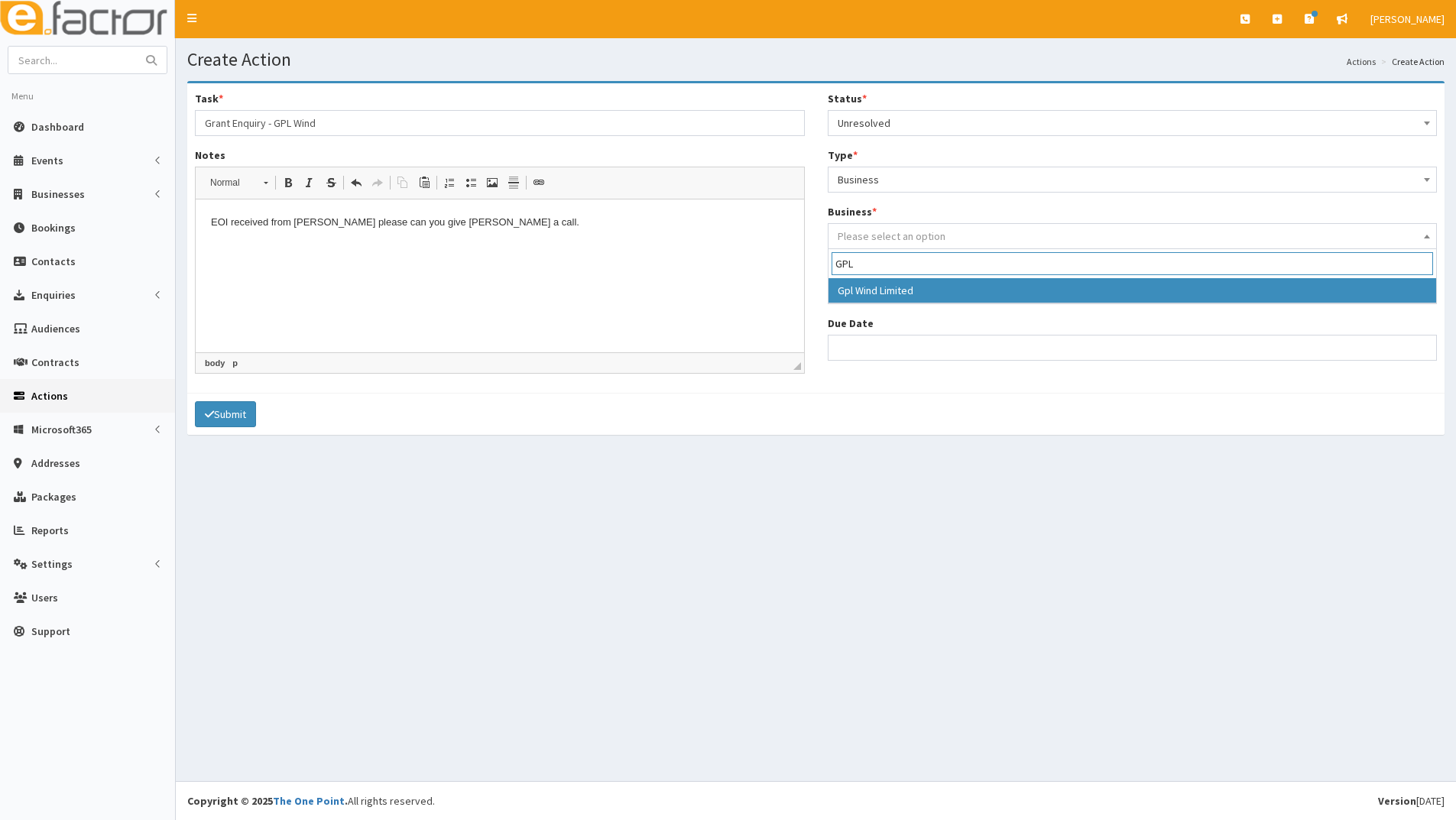
type input "GPL"
select select "2305"
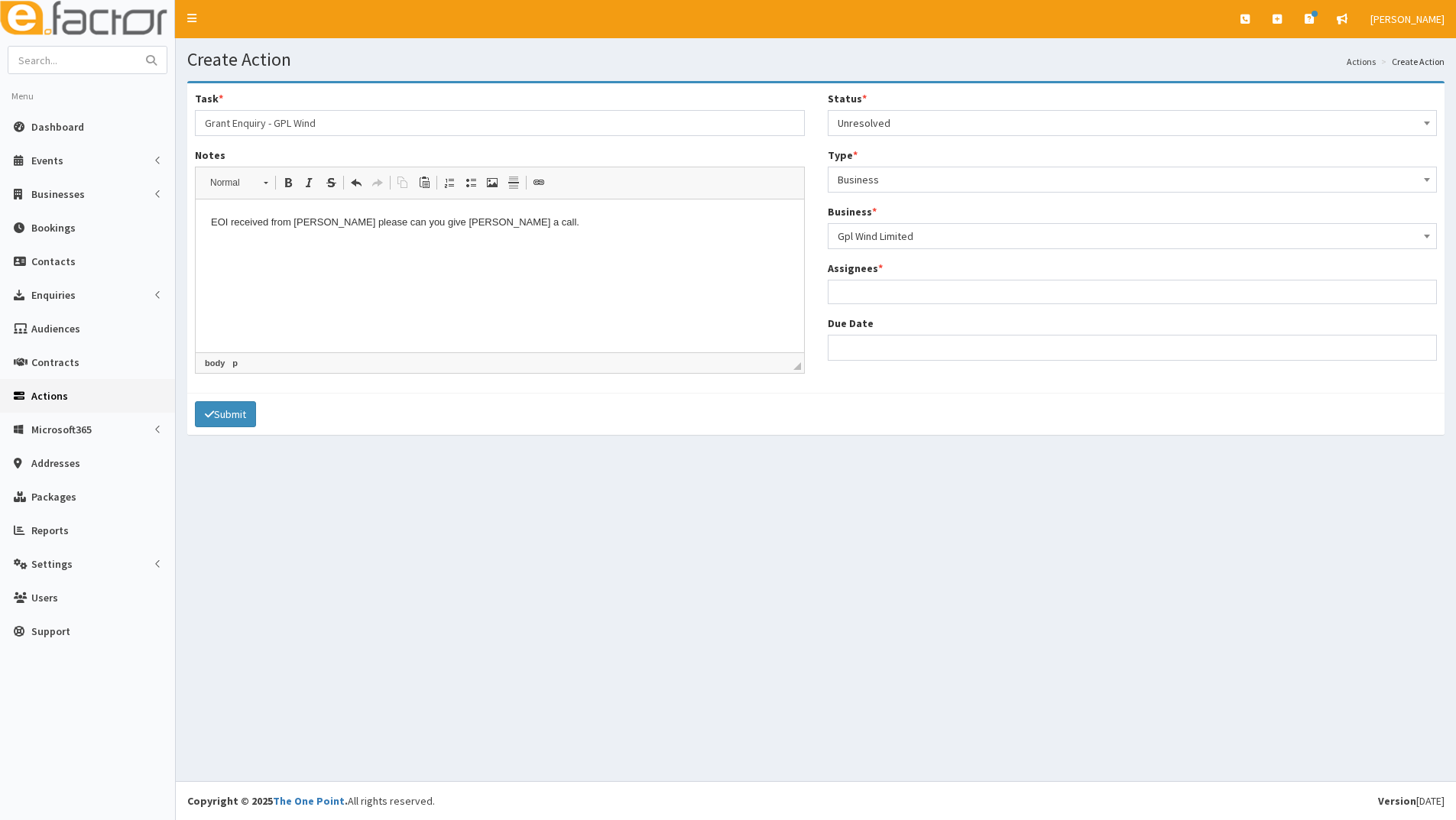
click at [866, 292] on ul at bounding box center [1133, 290] width 609 height 19
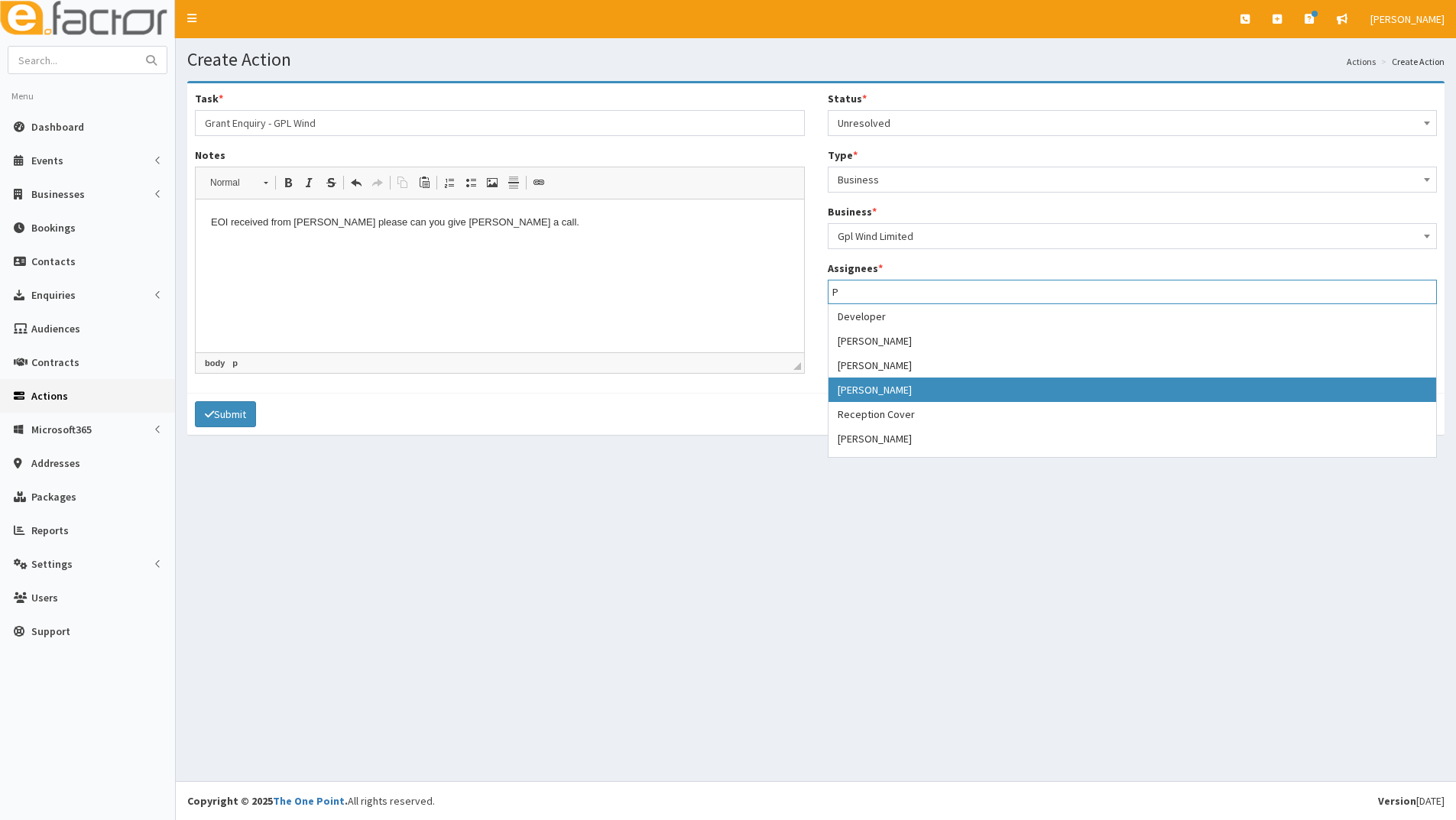
type input "P"
select select "29"
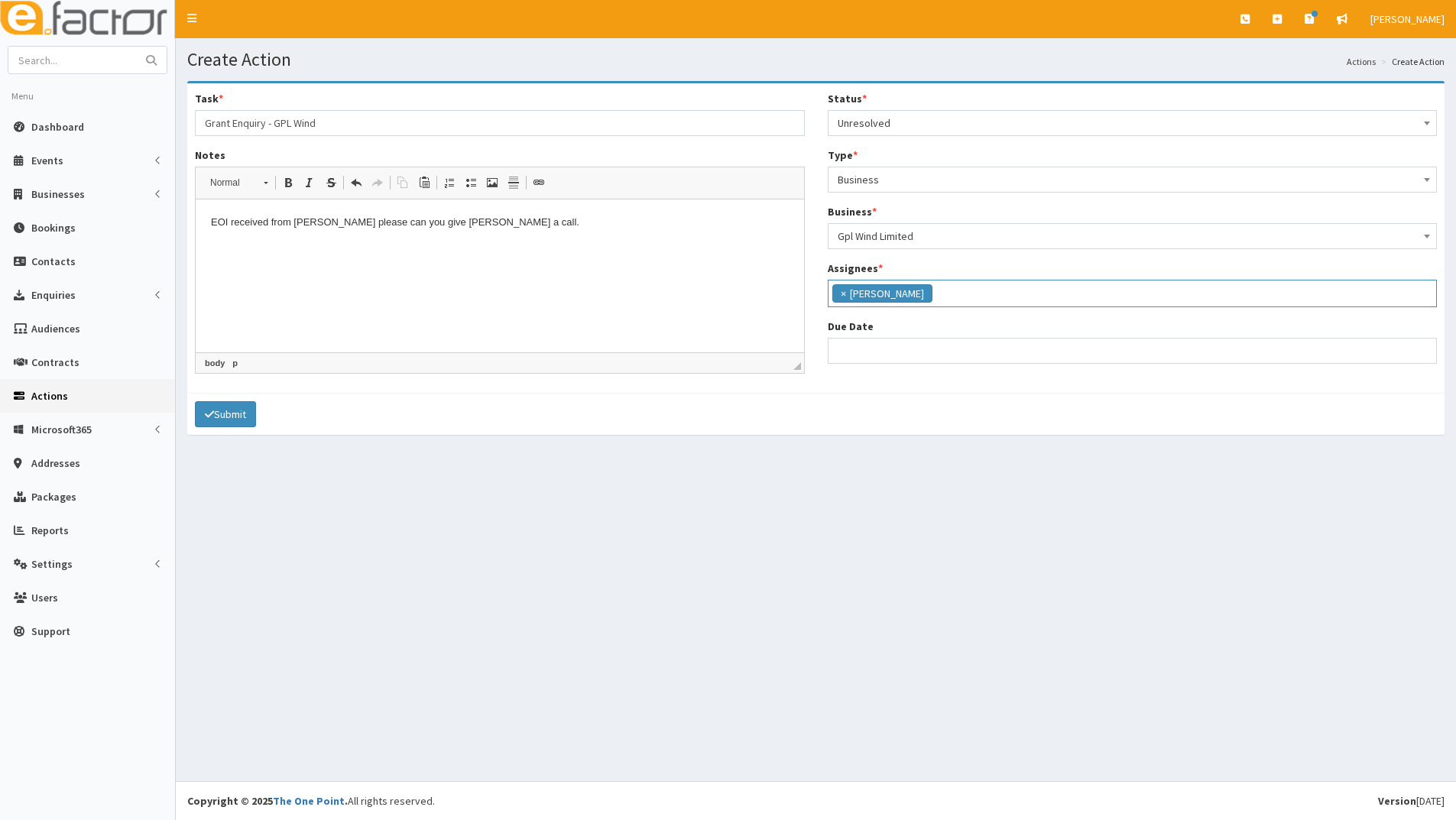
scroll to position [131, 0]
click at [851, 356] on input "Due Date" at bounding box center [1132, 350] width 609 height 26
select select "12"
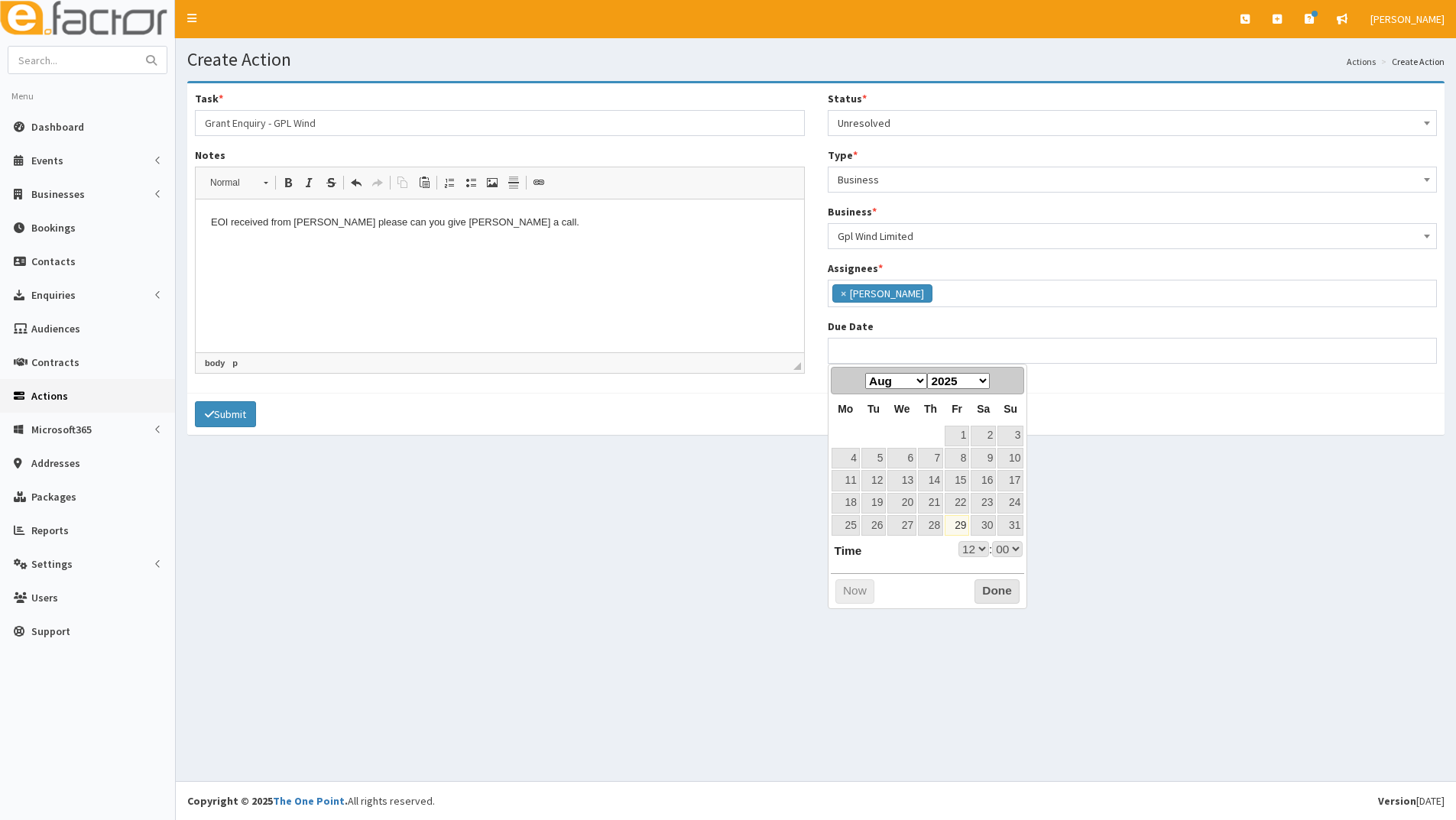
click at [879, 383] on select "Jan Feb Mar Apr May Jun Jul Aug Sep Oct Nov Dec" at bounding box center [896, 381] width 62 height 16
select select "12"
click at [881, 437] on link "2" at bounding box center [874, 435] width 25 height 20
type input "[DATE] 12:00"
select select "12"
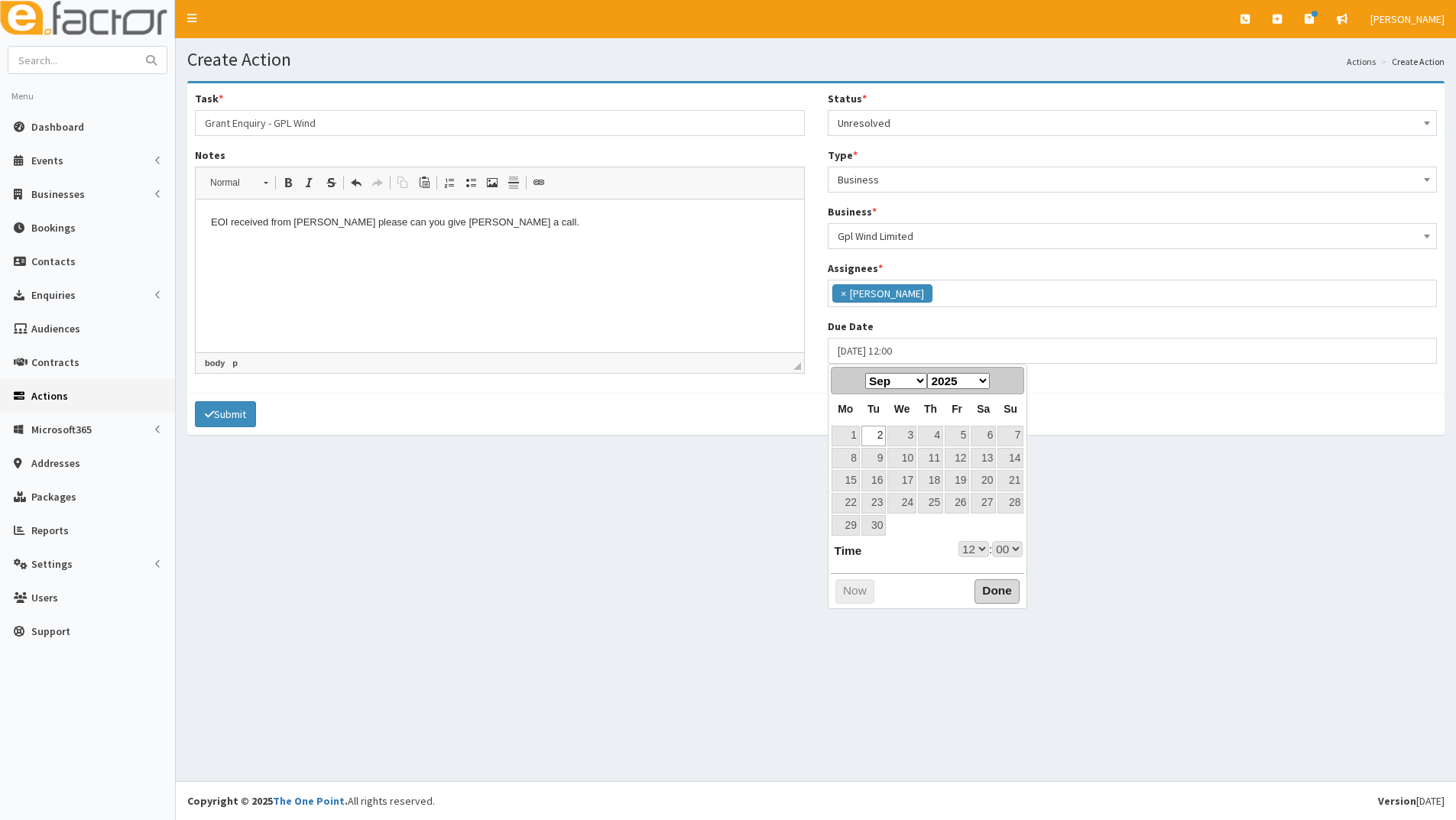
drag, startPoint x: 992, startPoint y: 597, endPoint x: 884, endPoint y: 540, distance: 122.1
click at [992, 596] on button "Done" at bounding box center [997, 592] width 45 height 25
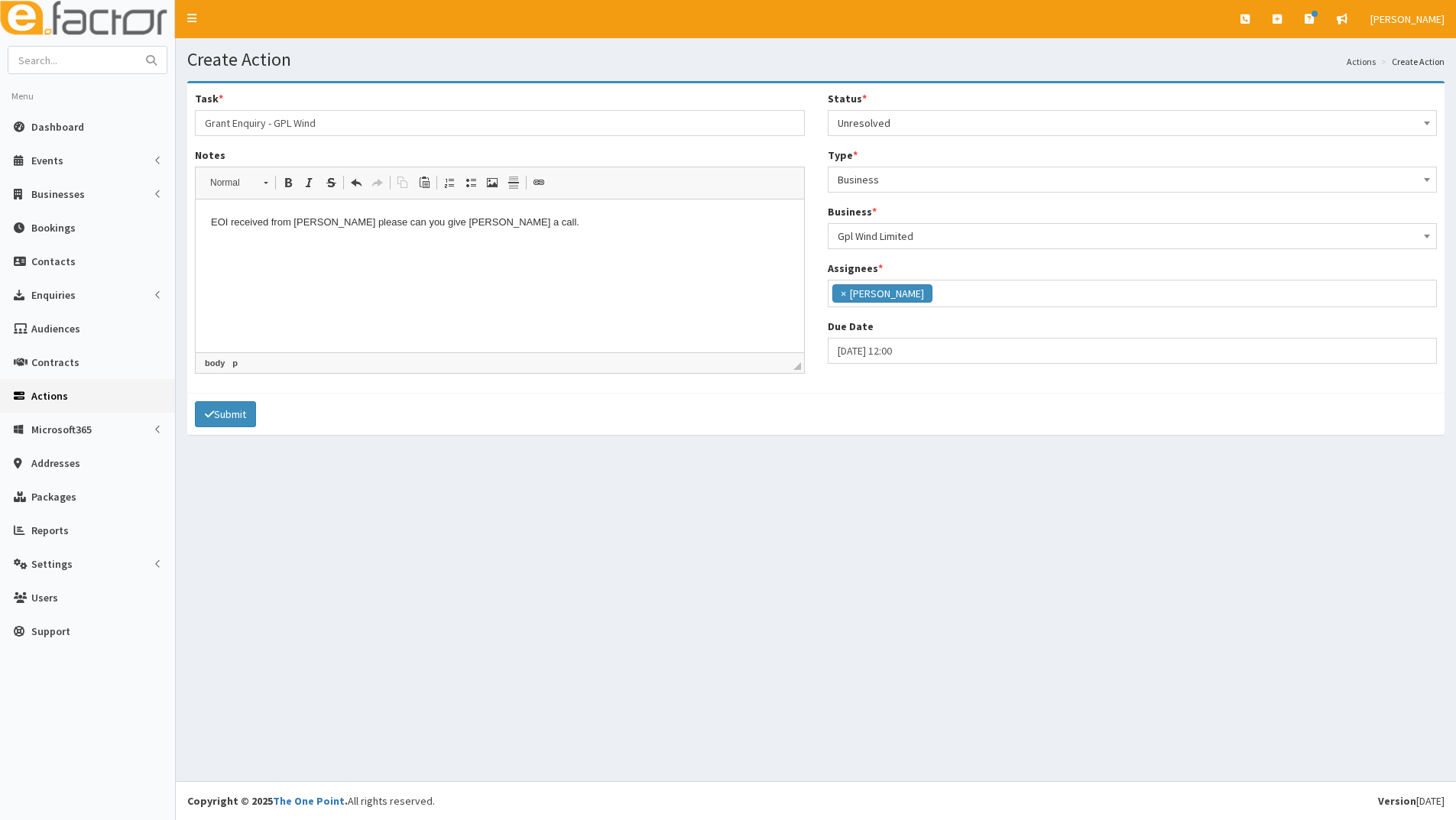
click at [429, 218] on p "EOI received from Gary please can you give Gary a call." at bounding box center [499, 223] width 578 height 16
click at [471, 236] on body "EOI received from Gary please can you give him a call." at bounding box center [499, 249] width 578 height 67
click at [217, 418] on button "Submit" at bounding box center [225, 414] width 61 height 26
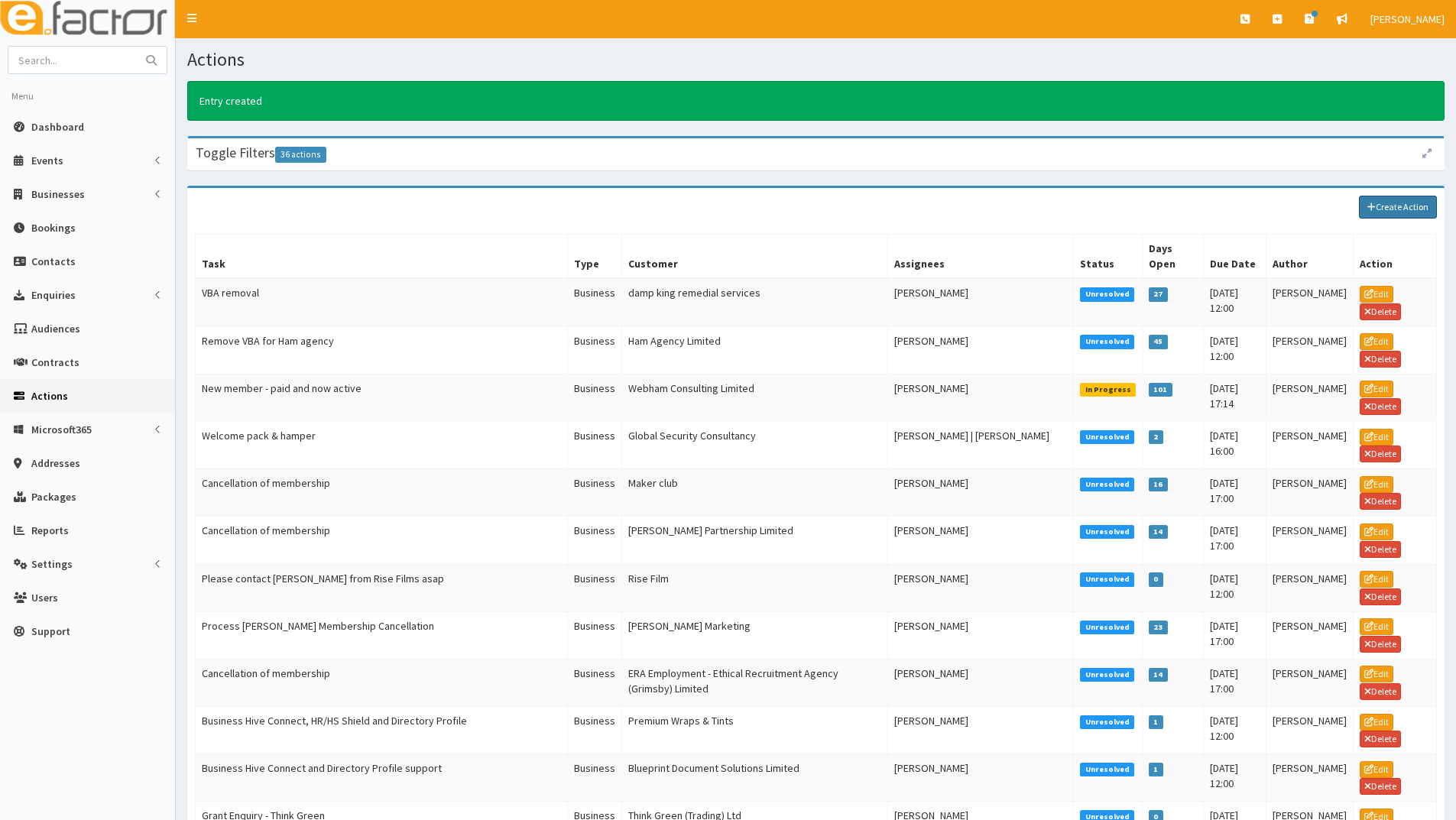
click at [1391, 213] on link "Create Action" at bounding box center [1398, 207] width 78 height 23
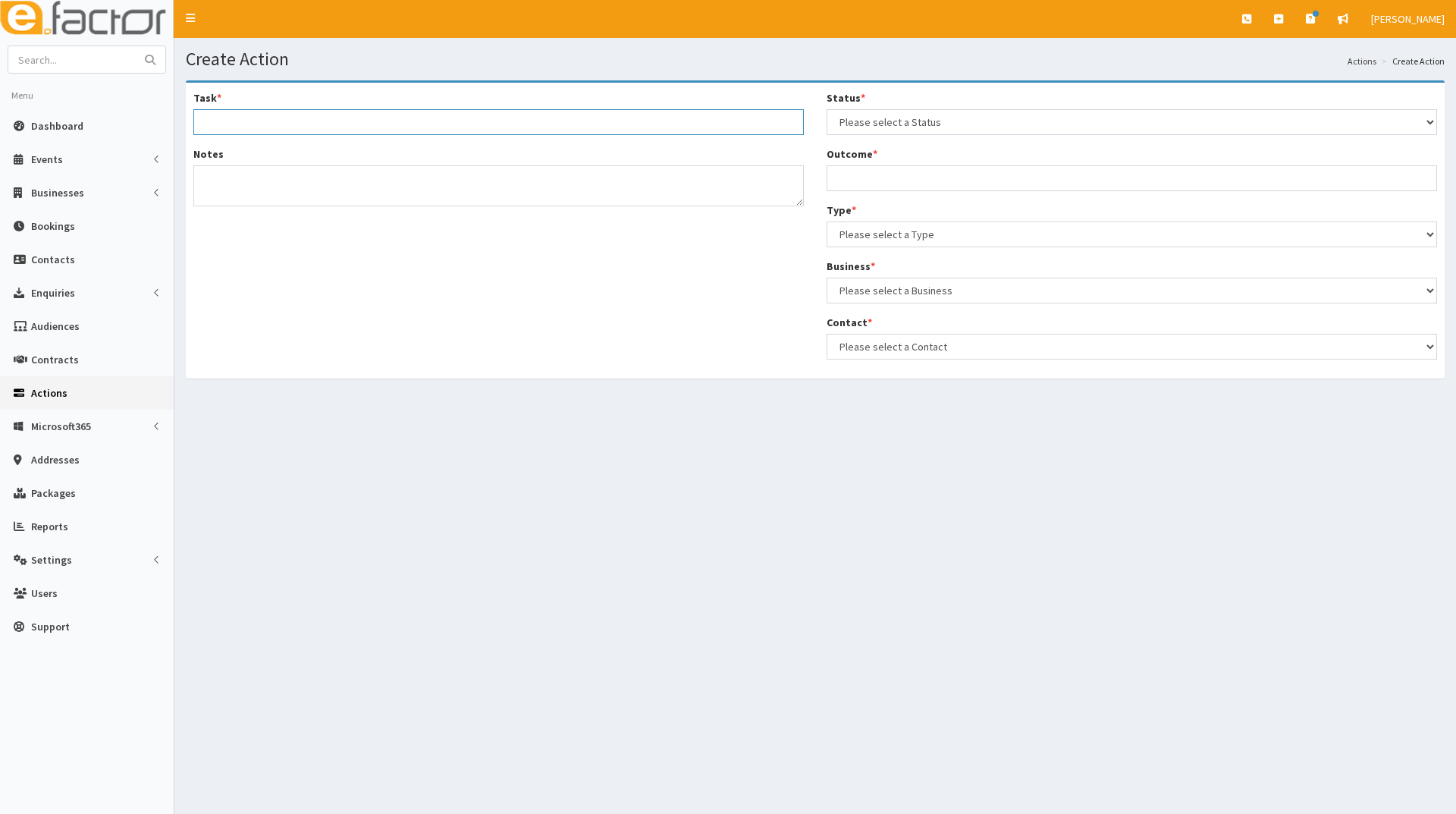
click at [340, 122] on input "Task *" at bounding box center [498, 121] width 610 height 25
select select
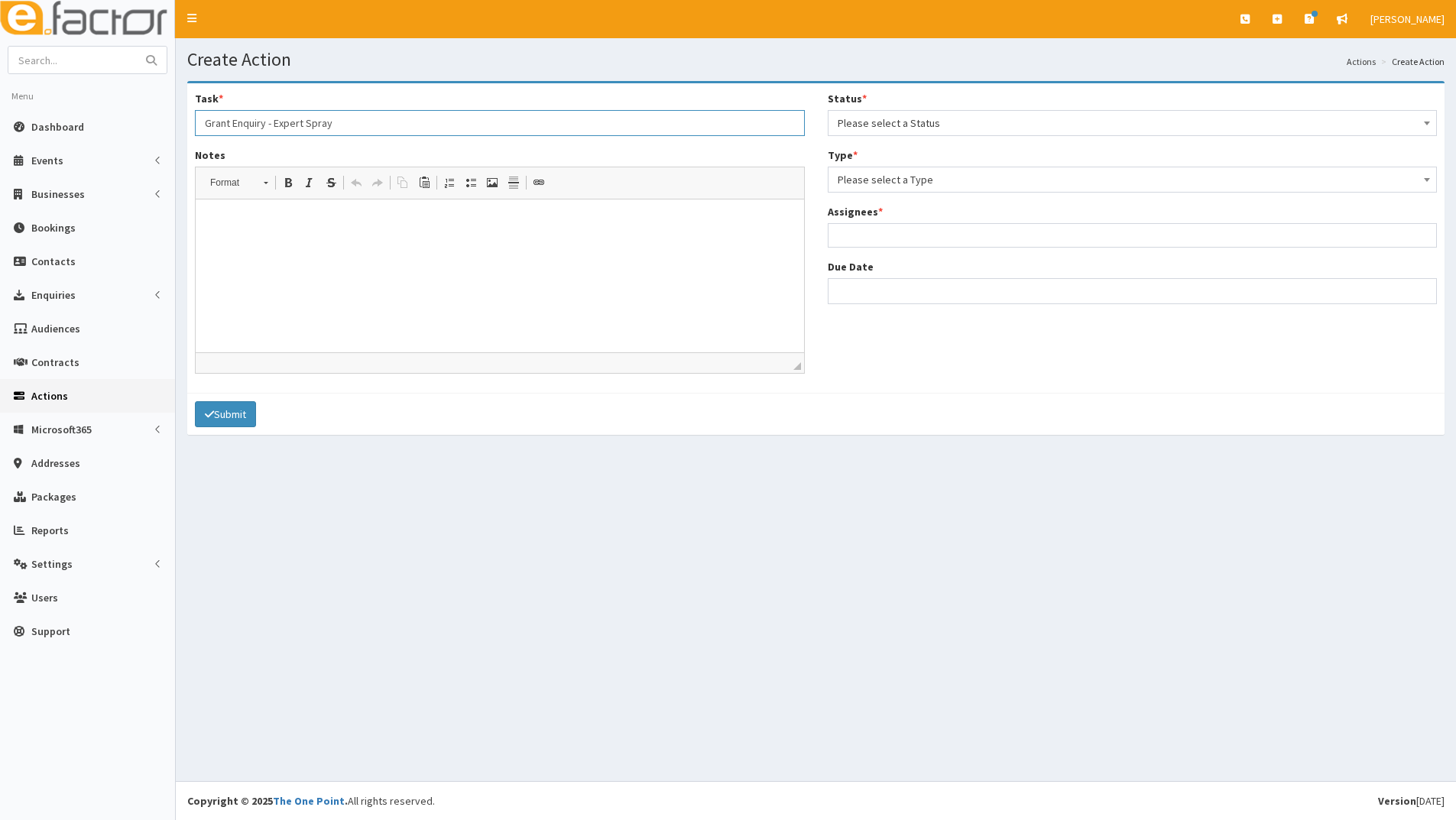
type input "Grant Enquiry - Expert Spray"
click at [245, 245] on html at bounding box center [500, 222] width 609 height 47
click at [953, 128] on span "Please select a Status" at bounding box center [1132, 123] width 590 height 21
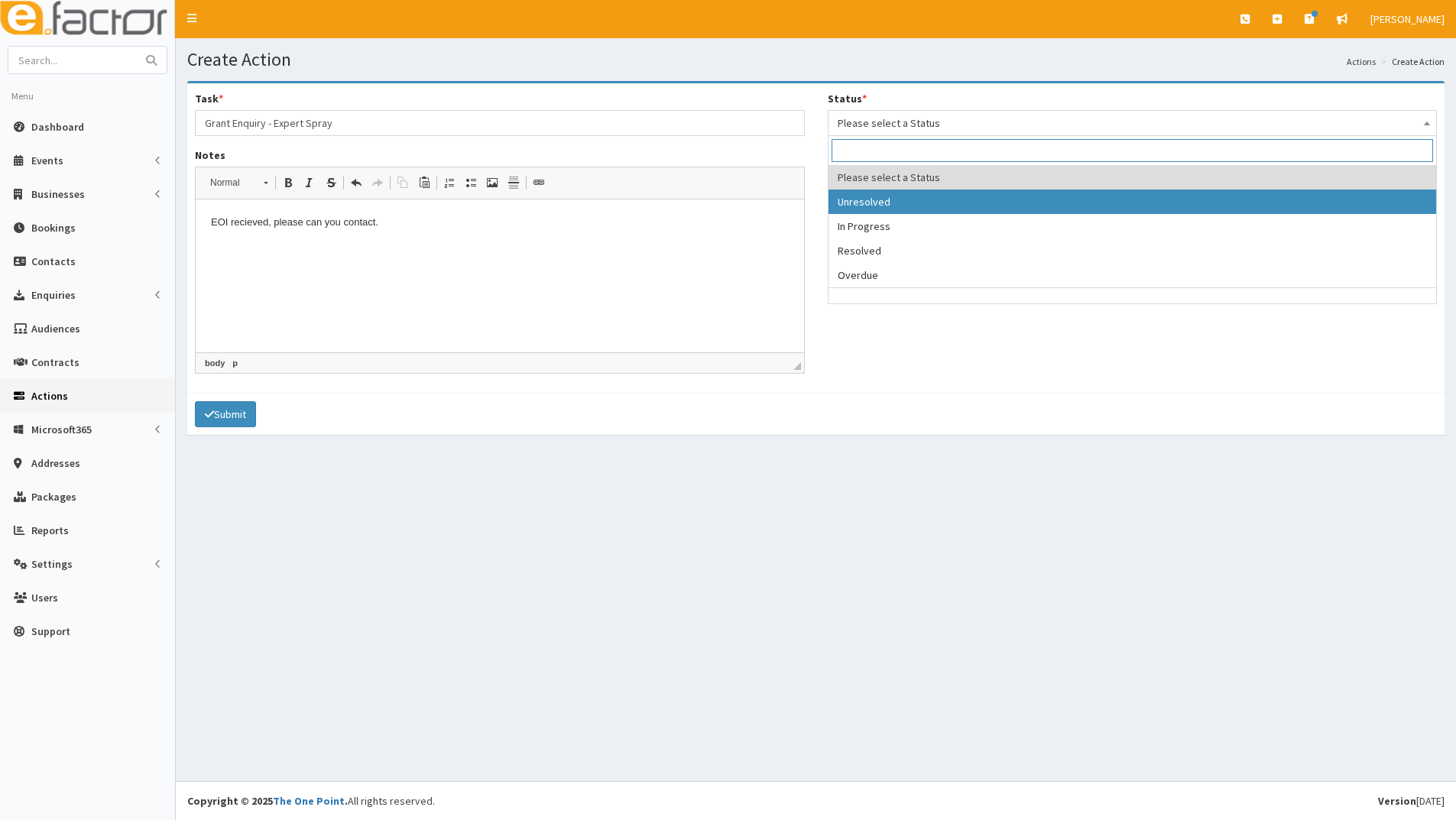
select select "1"
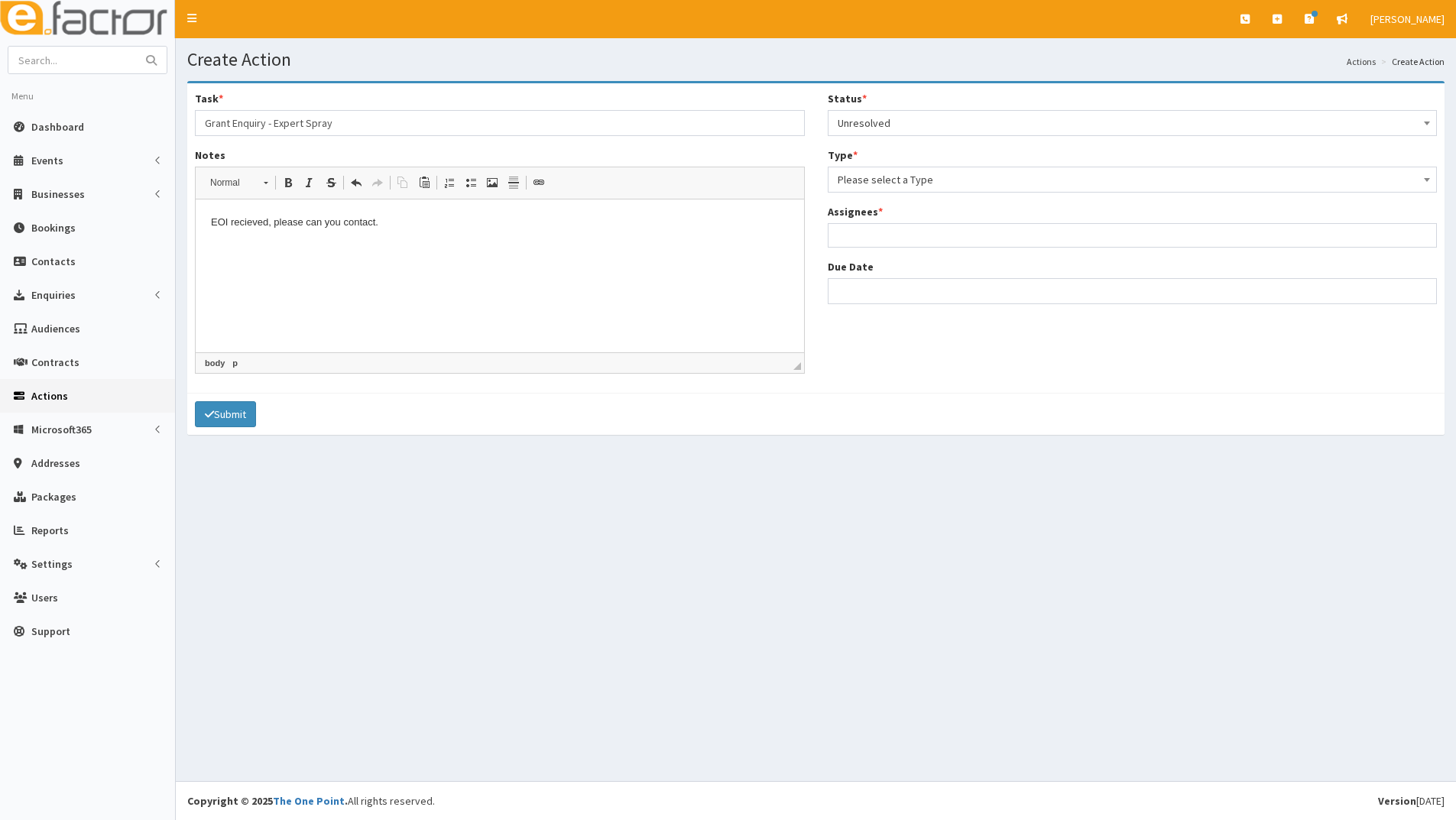
click at [917, 183] on span "Please select a Type" at bounding box center [1132, 180] width 590 height 21
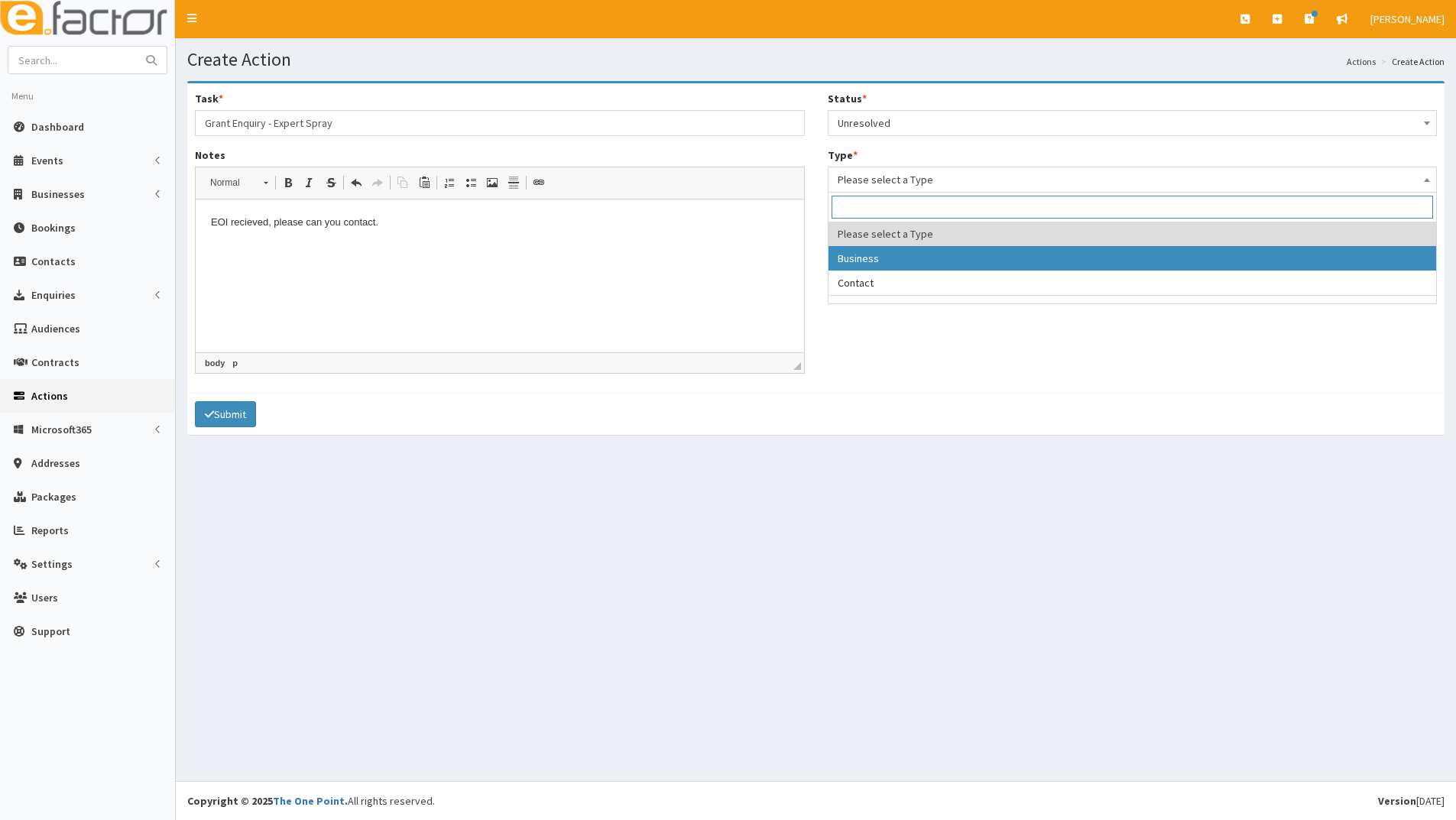
select select "business"
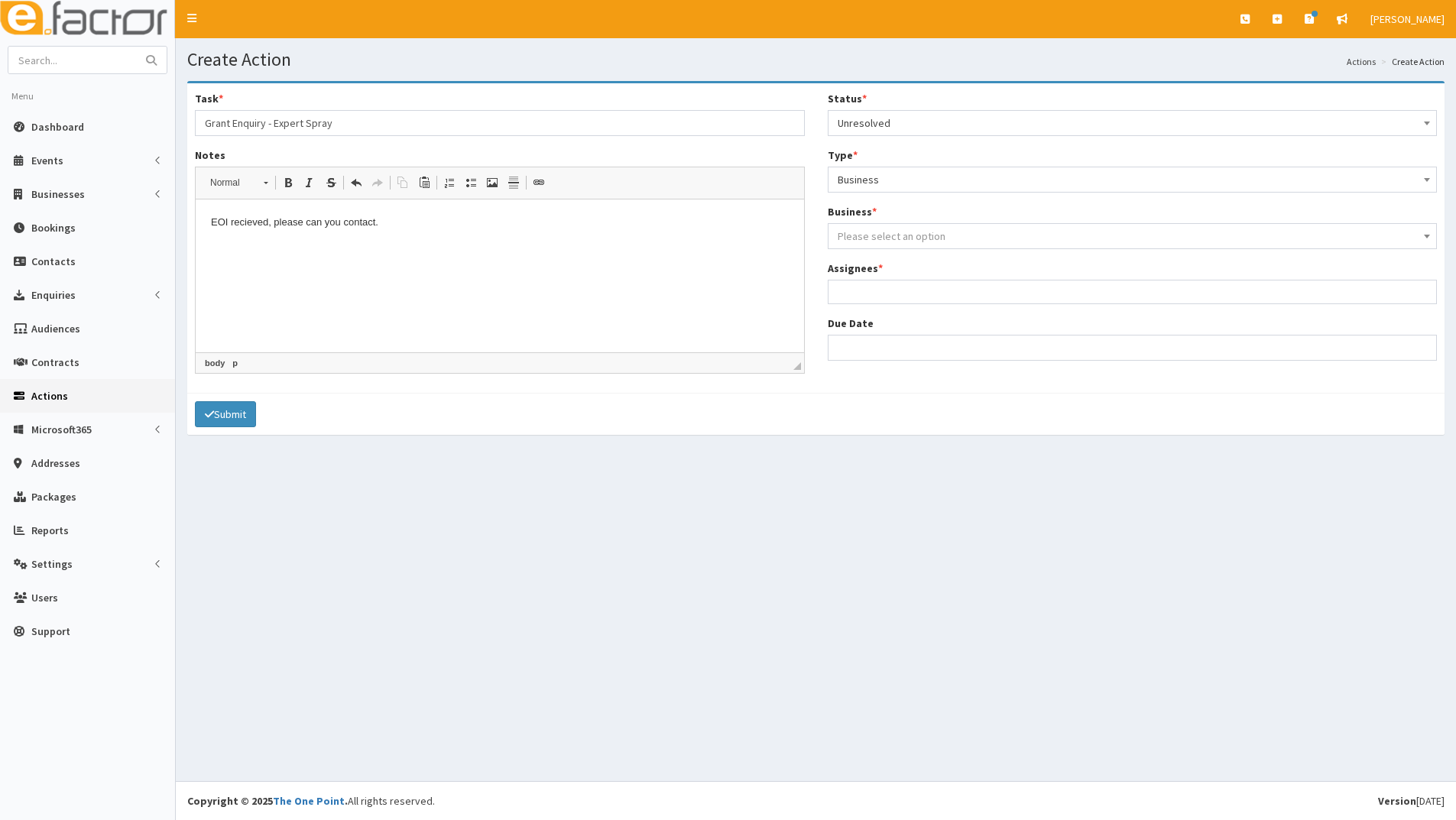
click at [898, 238] on span "Please select an option" at bounding box center [892, 236] width 108 height 14
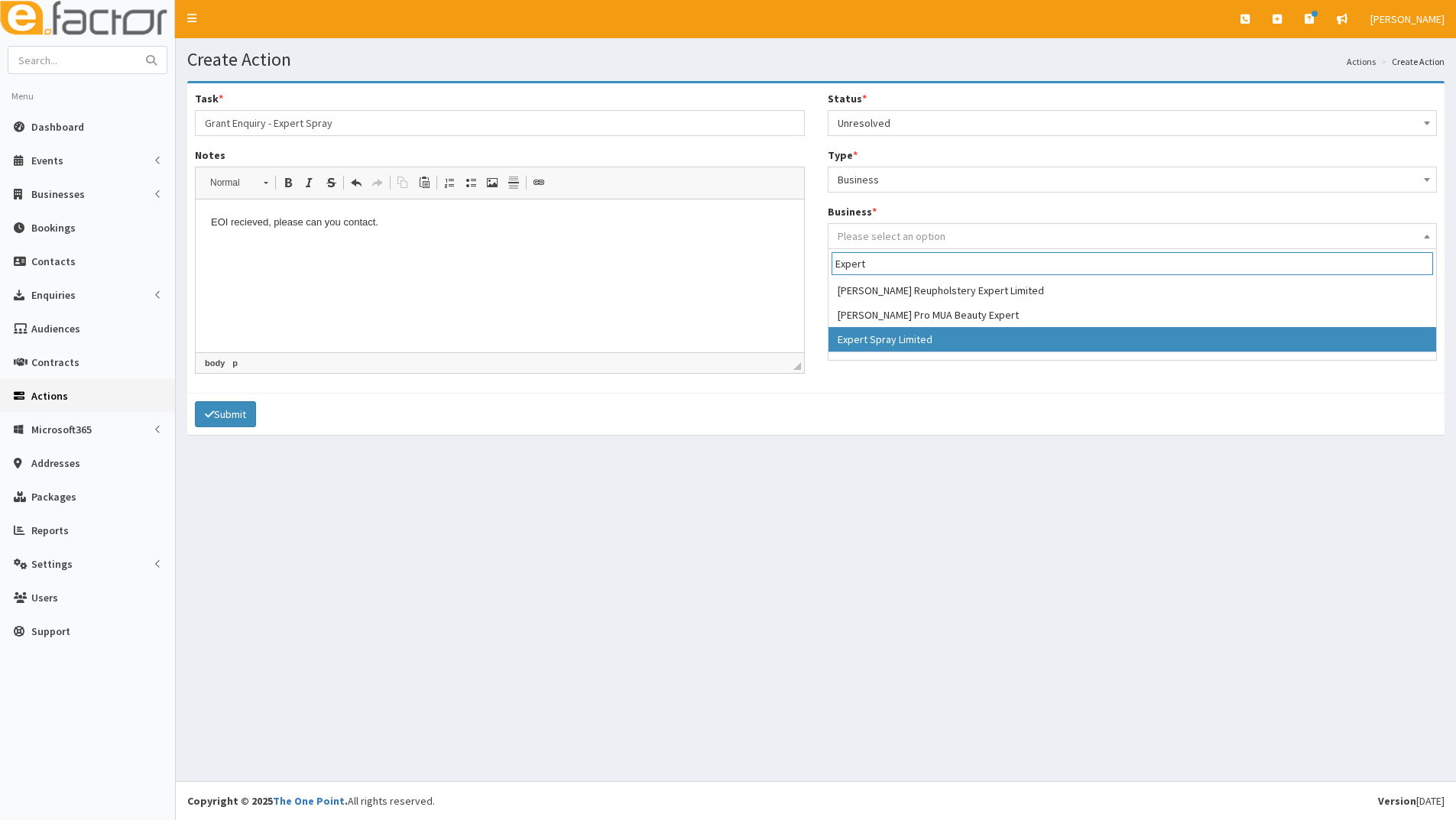
type input "Expert"
select select "4172"
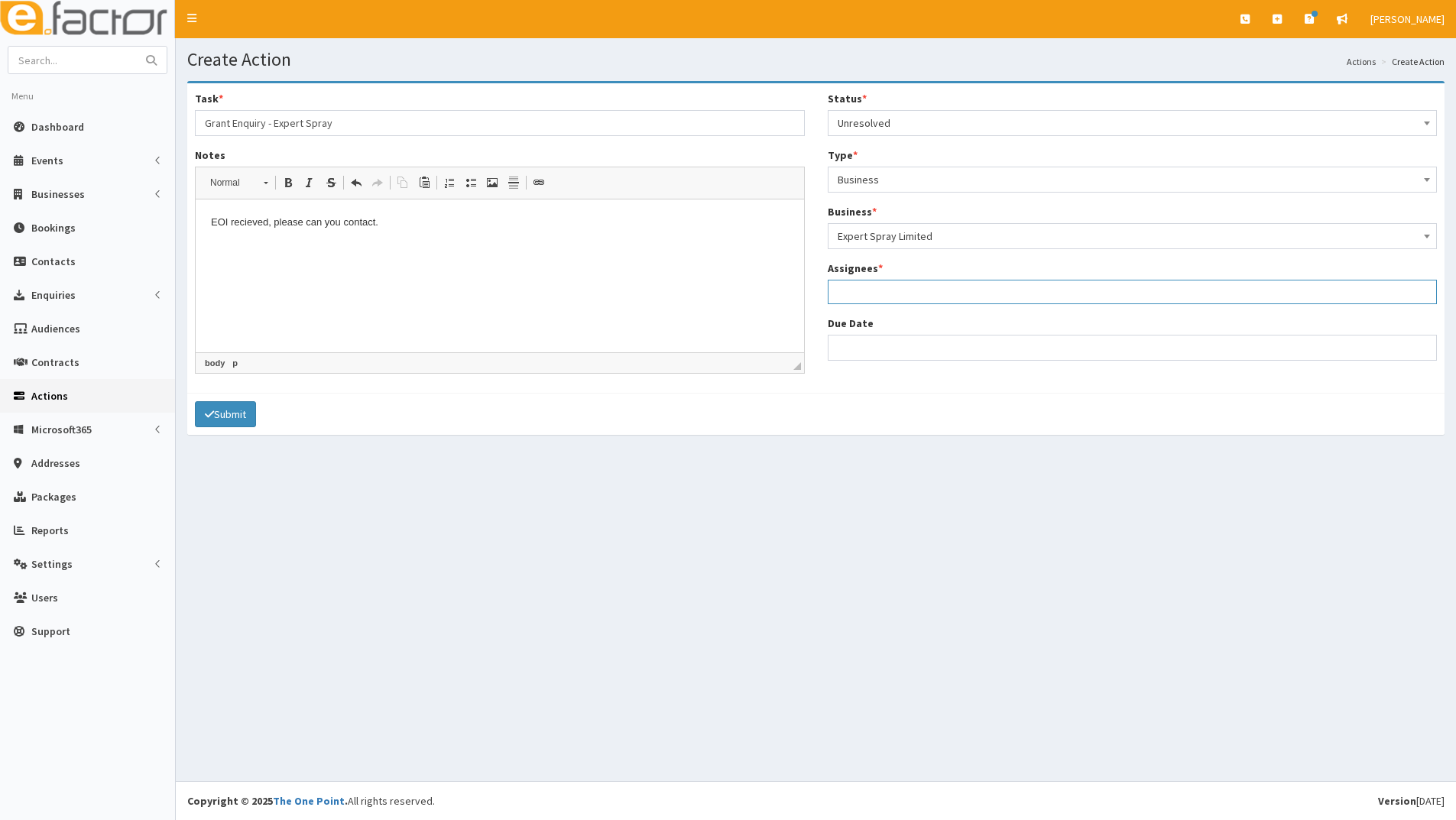
click at [872, 284] on ul at bounding box center [1133, 290] width 609 height 19
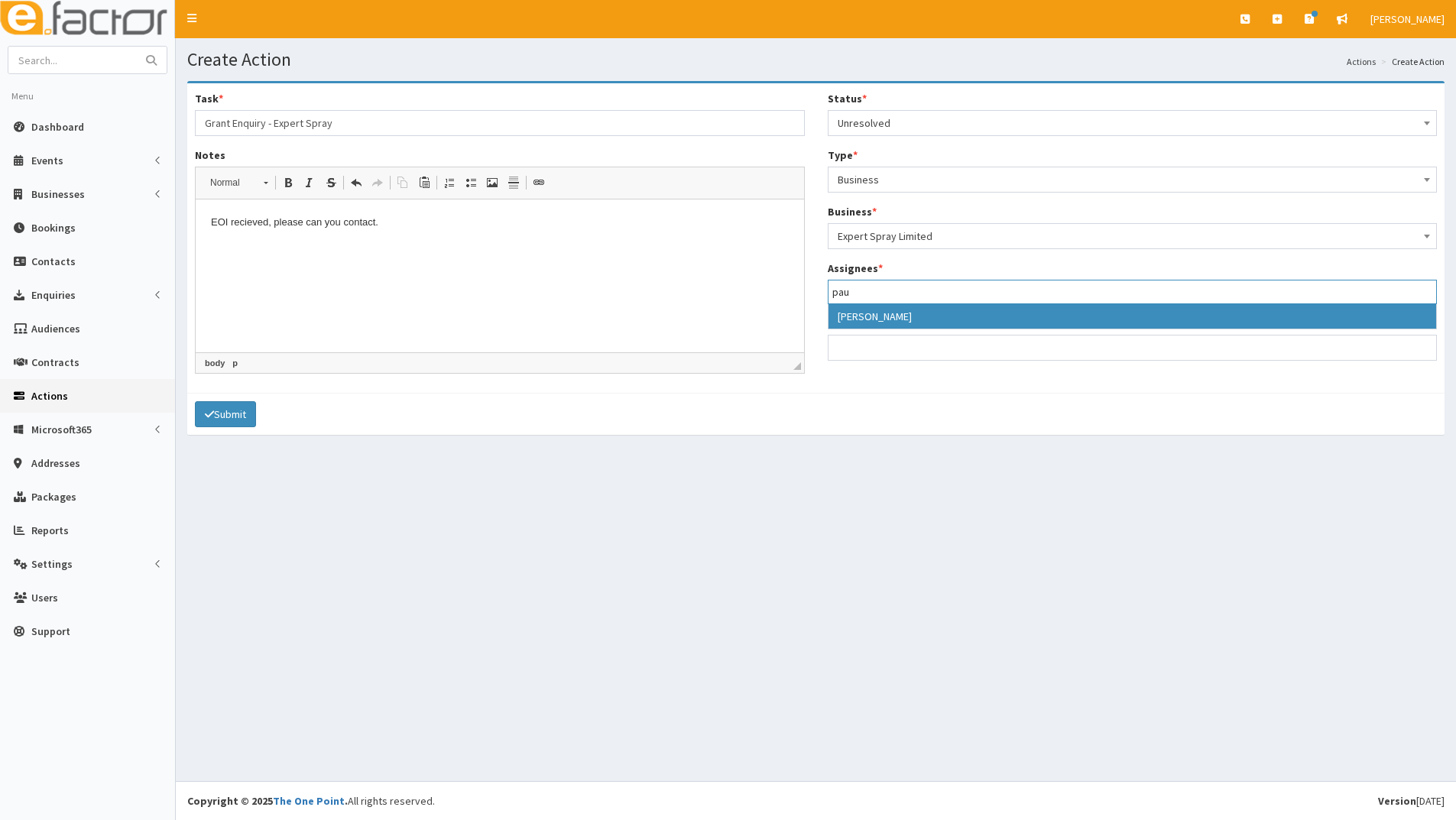
type input "pau"
select select "29"
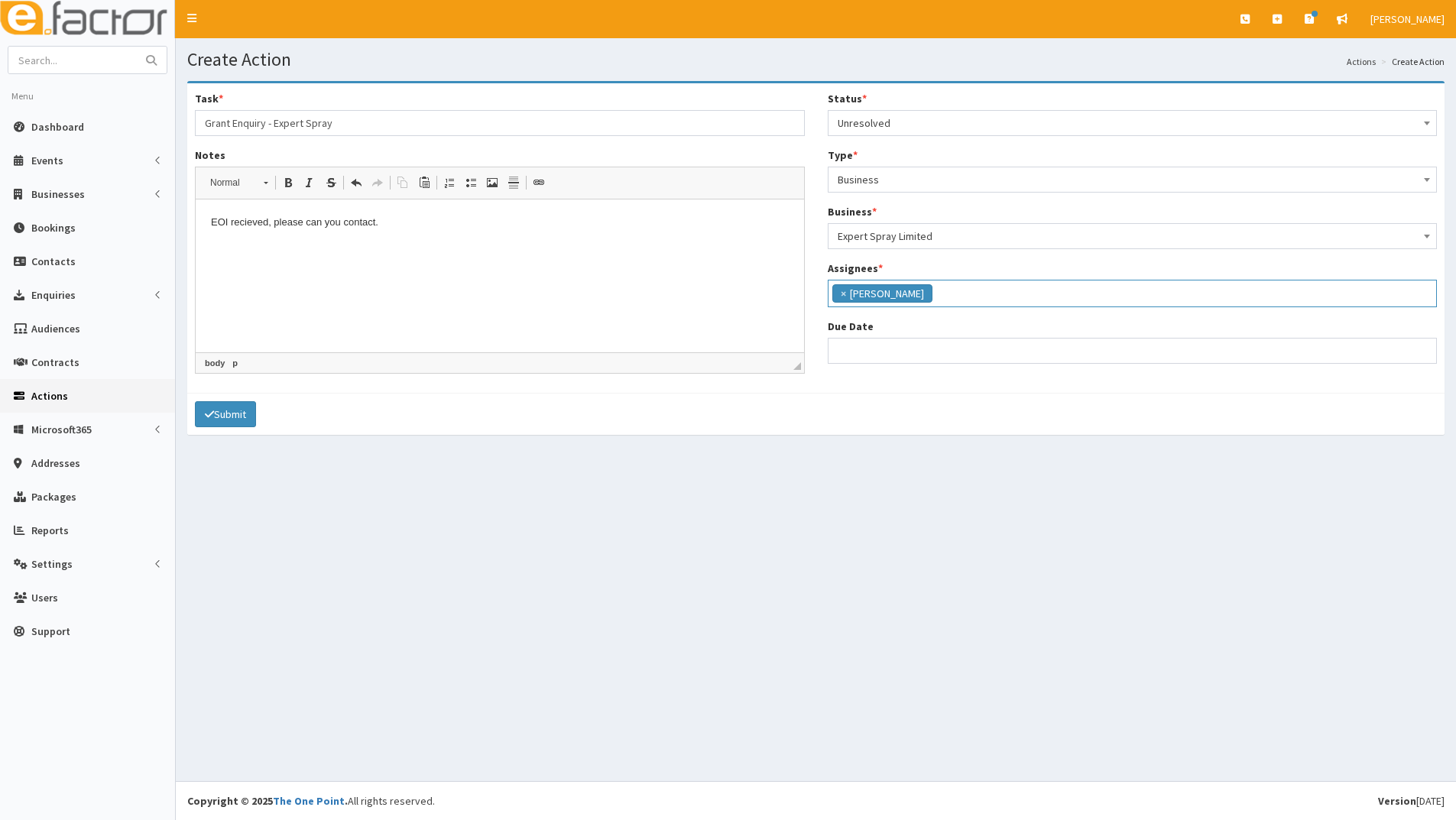
scroll to position [131, 0]
select select "12"
click at [854, 346] on input "Due Date" at bounding box center [1132, 350] width 609 height 26
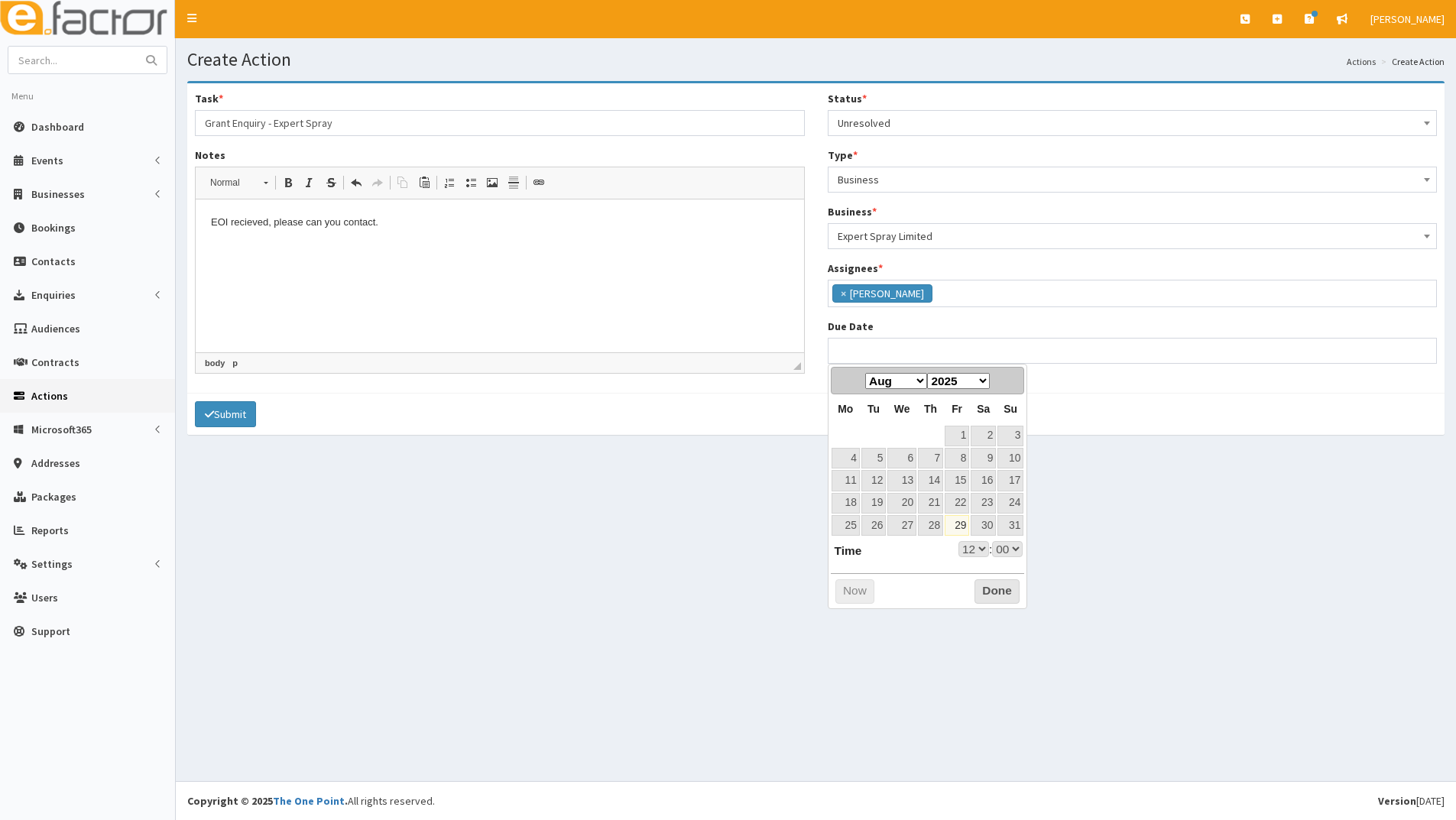
click at [881, 386] on select "Jan Feb Mar Apr May Jun Jul Aug Sep Oct Nov Dec" at bounding box center [896, 381] width 62 height 16
select select "12"
click at [877, 436] on link "2" at bounding box center [874, 435] width 25 height 20
type input "[DATE] 12:00"
select select "12"
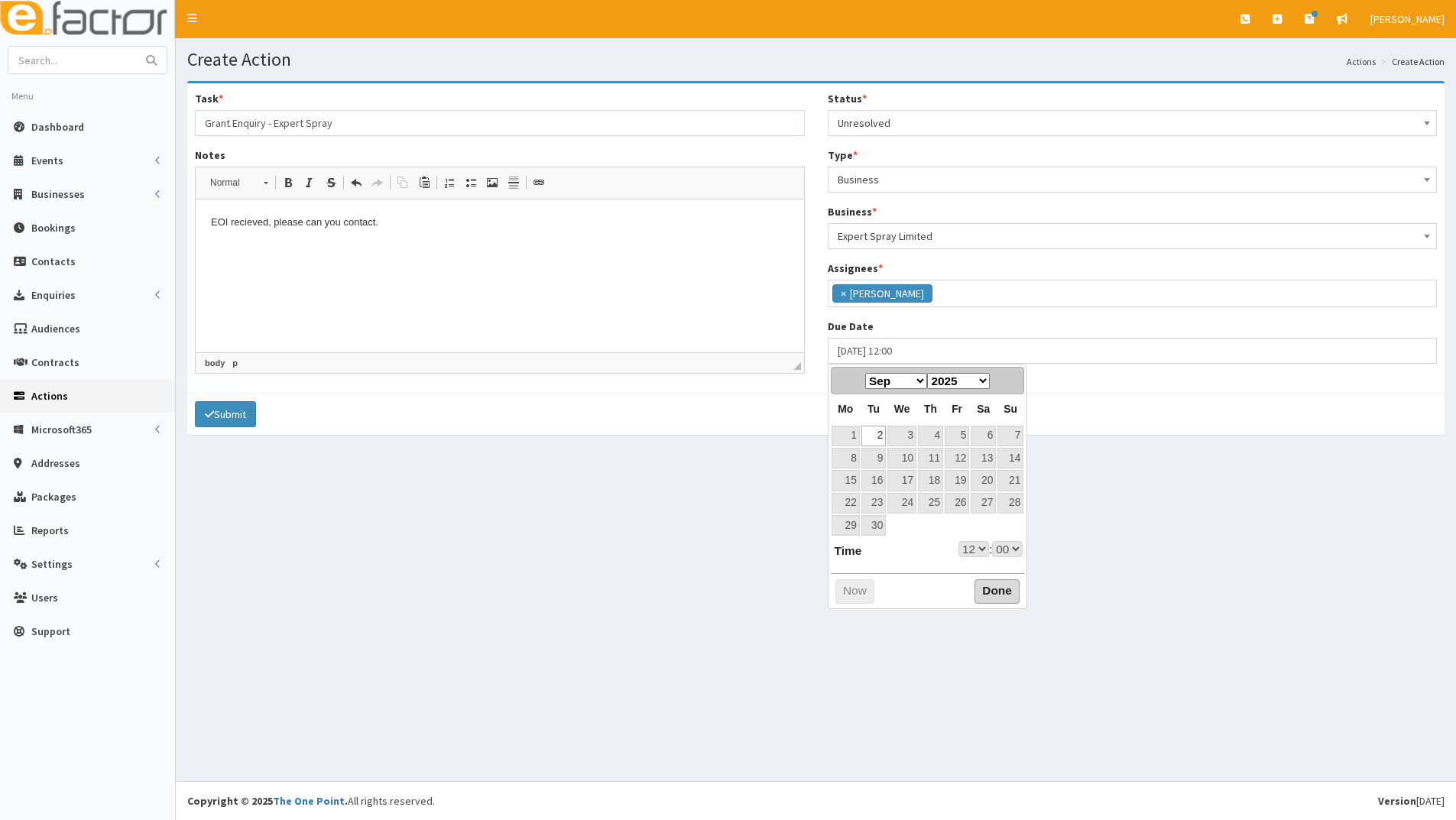
drag, startPoint x: 1005, startPoint y: 596, endPoint x: 985, endPoint y: 587, distance: 21.9
click at [1003, 594] on button "Done" at bounding box center [997, 592] width 45 height 25
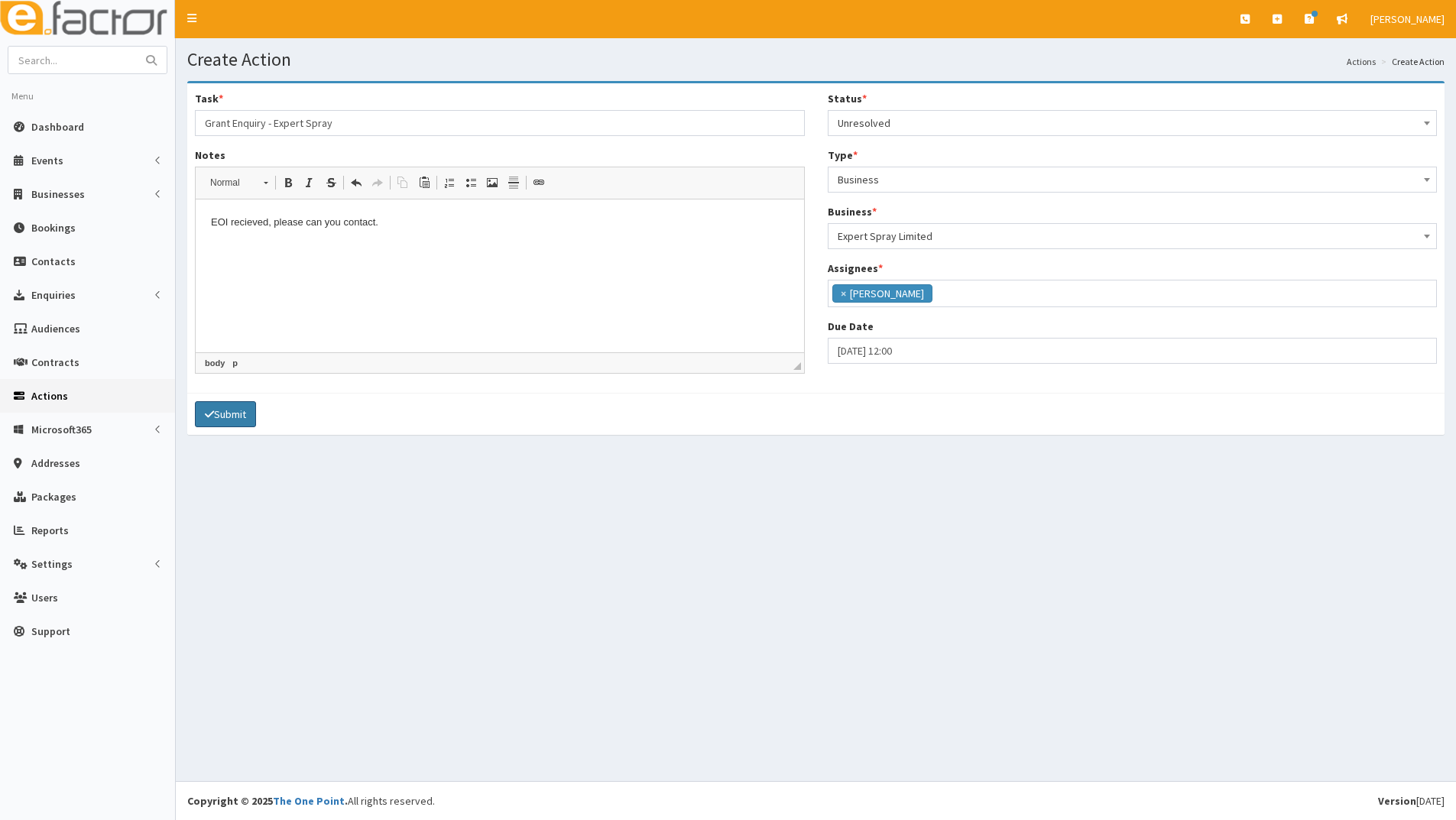
click at [237, 410] on button "Submit" at bounding box center [225, 414] width 61 height 26
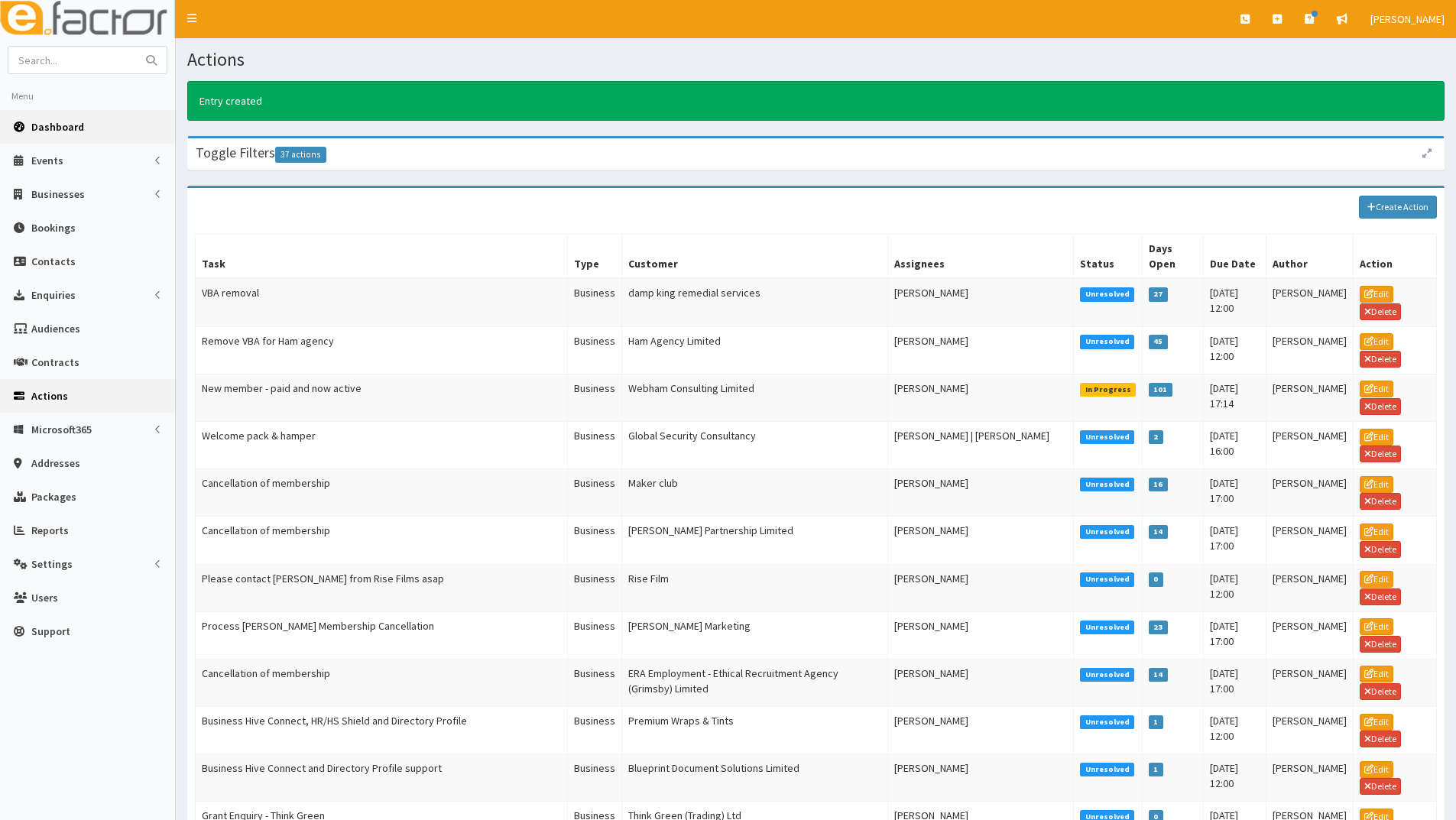
click at [60, 122] on span "Dashboard" at bounding box center [57, 127] width 53 height 14
